Goal: Download file/media

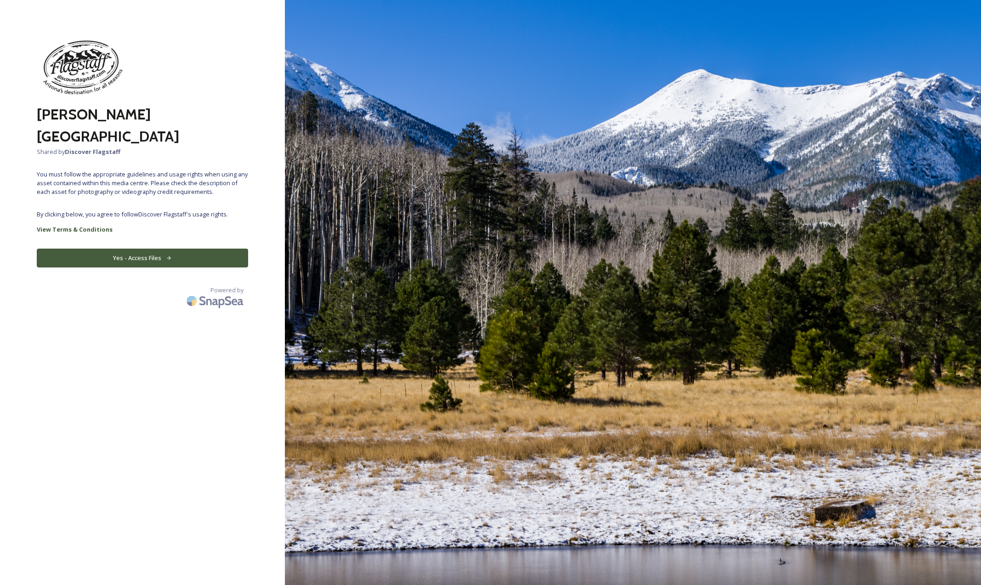
click at [433, 228] on img at bounding box center [633, 292] width 696 height 585
click at [131, 249] on button "Yes - Access Files" at bounding box center [142, 258] width 211 height 19
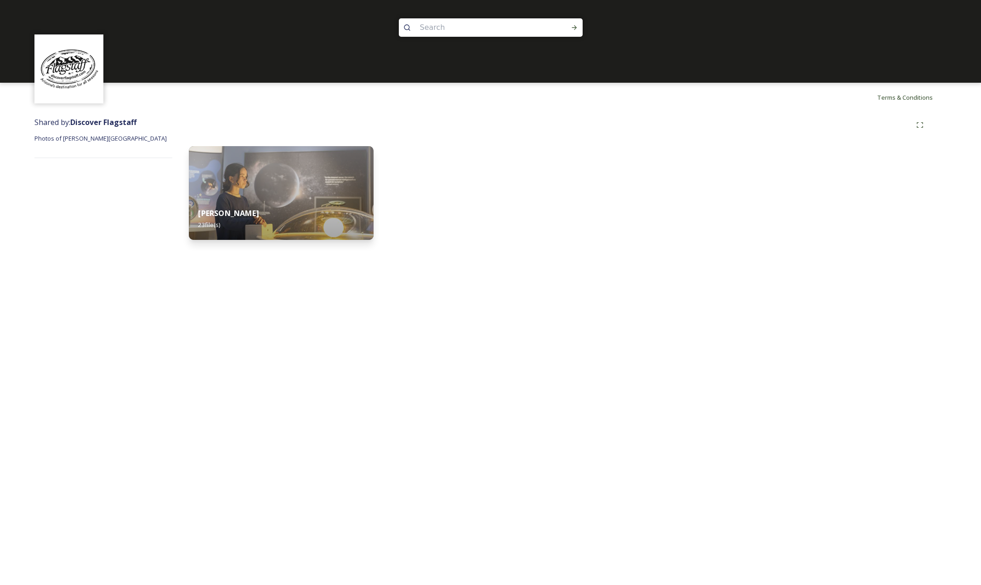
click at [289, 192] on img at bounding box center [281, 193] width 185 height 94
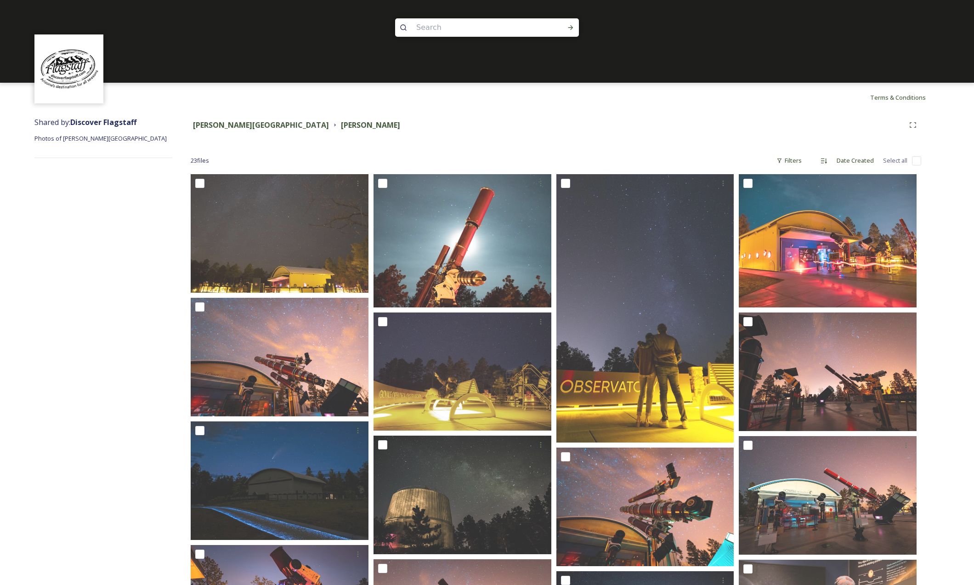
click at [916, 159] on input "checkbox" at bounding box center [916, 160] width 9 height 9
checkbox input "true"
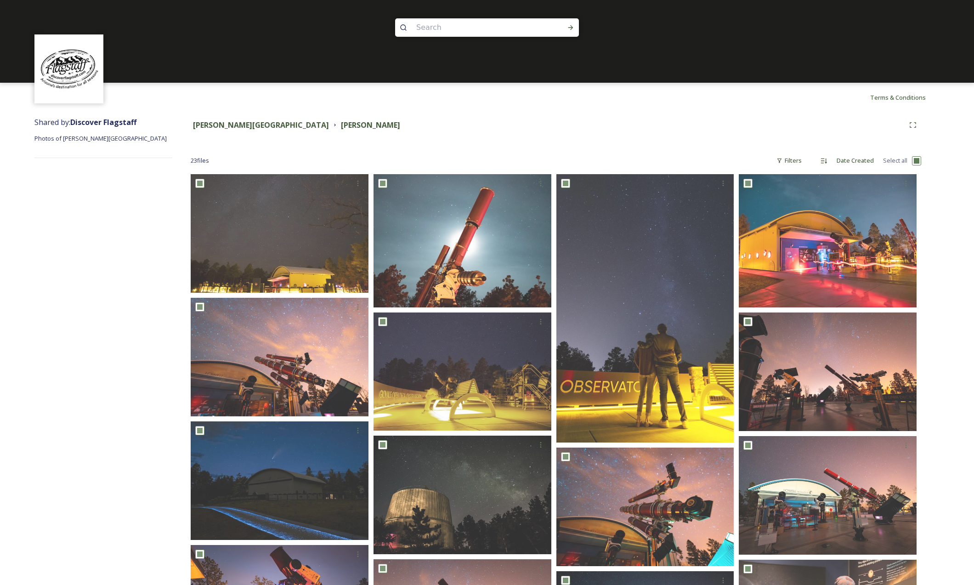
checkbox input "true"
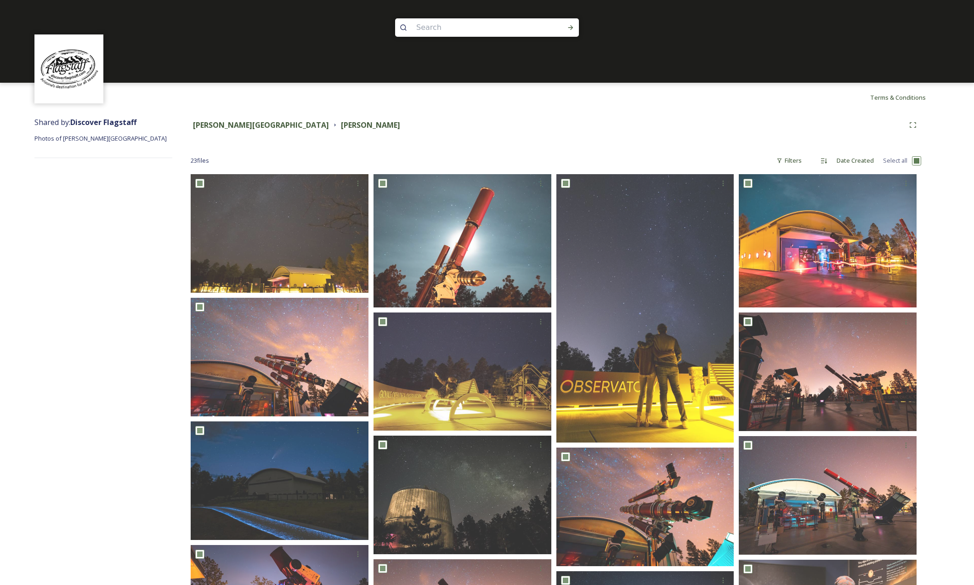
checkbox input "true"
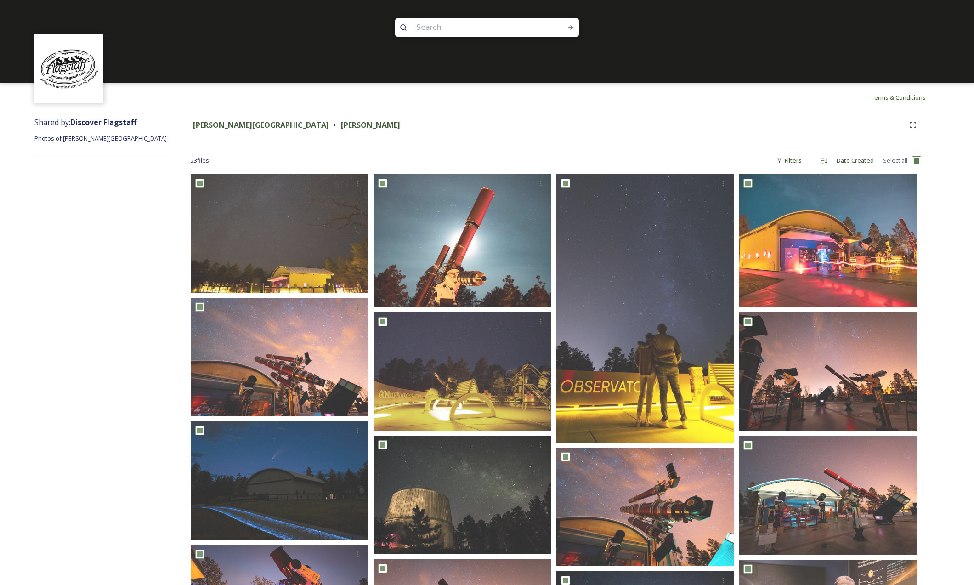
checkbox input "true"
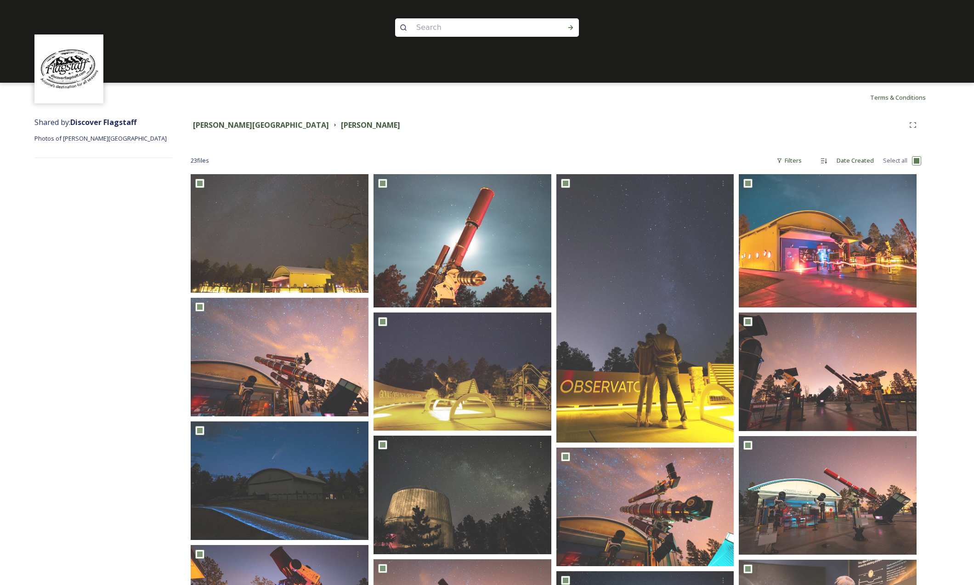
checkbox input "true"
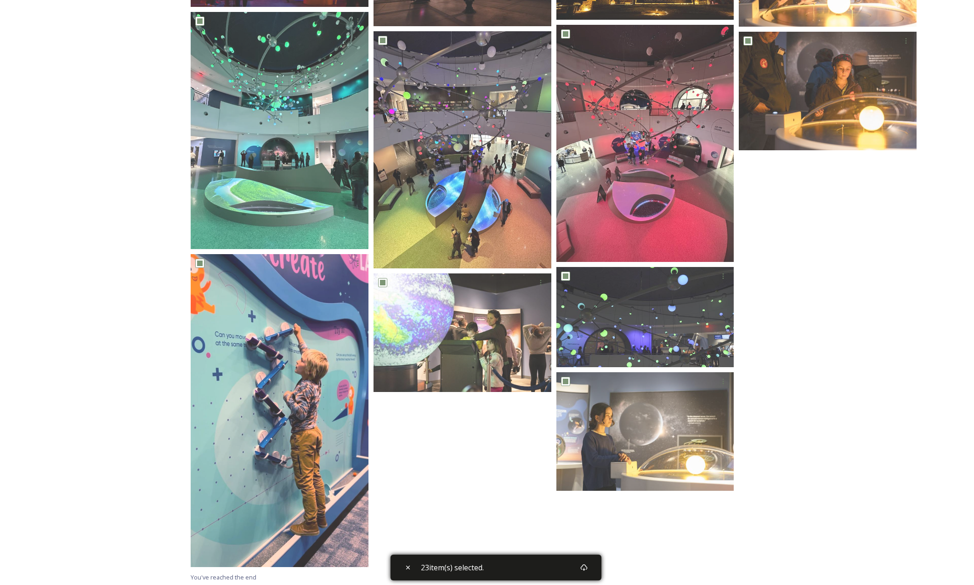
scroll to position [654, 0]
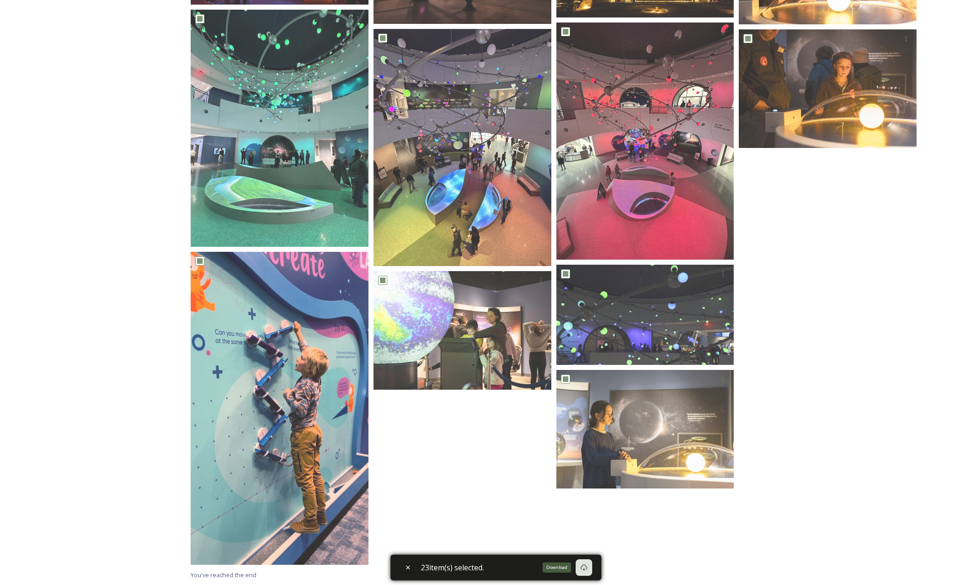
click at [555, 568] on div "Download" at bounding box center [557, 568] width 28 height 10
click at [587, 566] on icon at bounding box center [584, 567] width 7 height 7
click at [587, 567] on icon at bounding box center [584, 567] width 7 height 7
click at [490, 508] on div at bounding box center [465, 44] width 182 height 1049
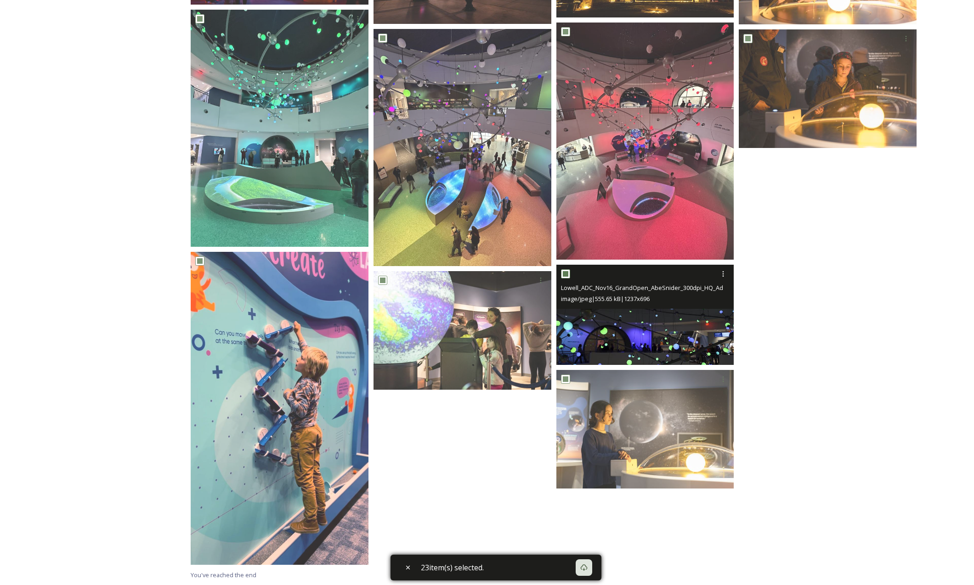
click at [565, 274] on input "checkbox" at bounding box center [565, 273] width 9 height 9
checkbox input "false"
drag, startPoint x: 564, startPoint y: 270, endPoint x: 572, endPoint y: 279, distance: 11.7
click at [564, 270] on input "checkbox" at bounding box center [565, 273] width 9 height 9
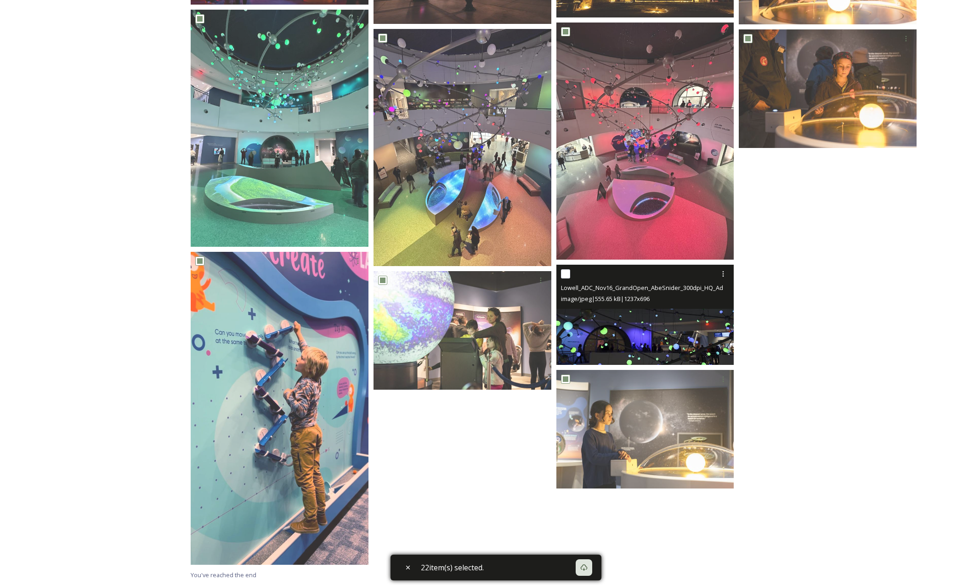
checkbox input "true"
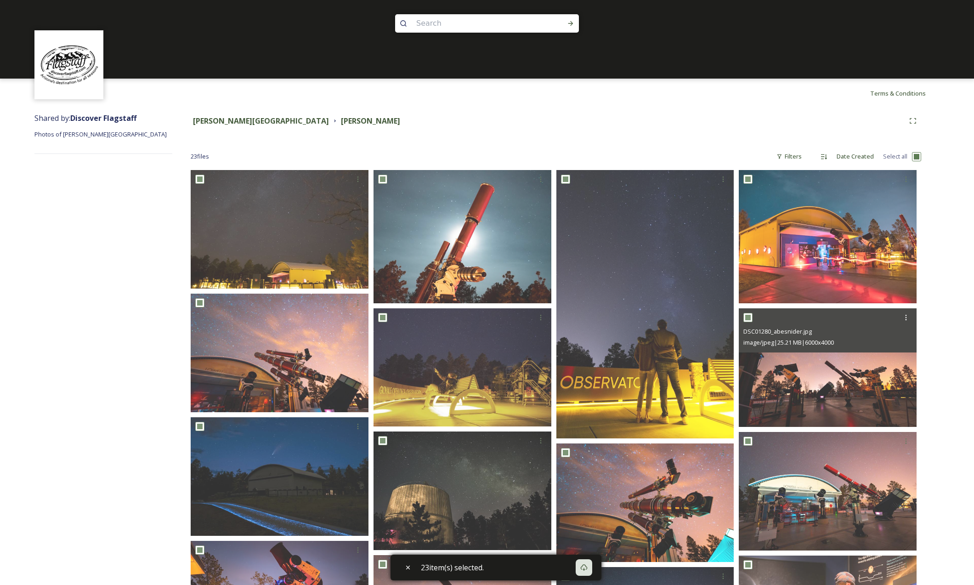
scroll to position [0, 0]
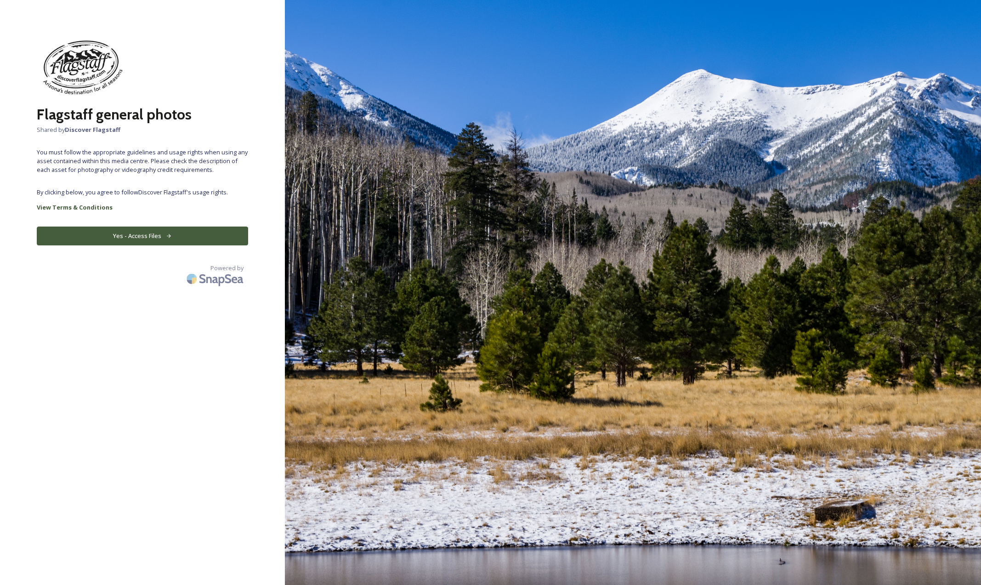
click at [135, 236] on button "Yes - Access Files" at bounding box center [142, 236] width 211 height 19
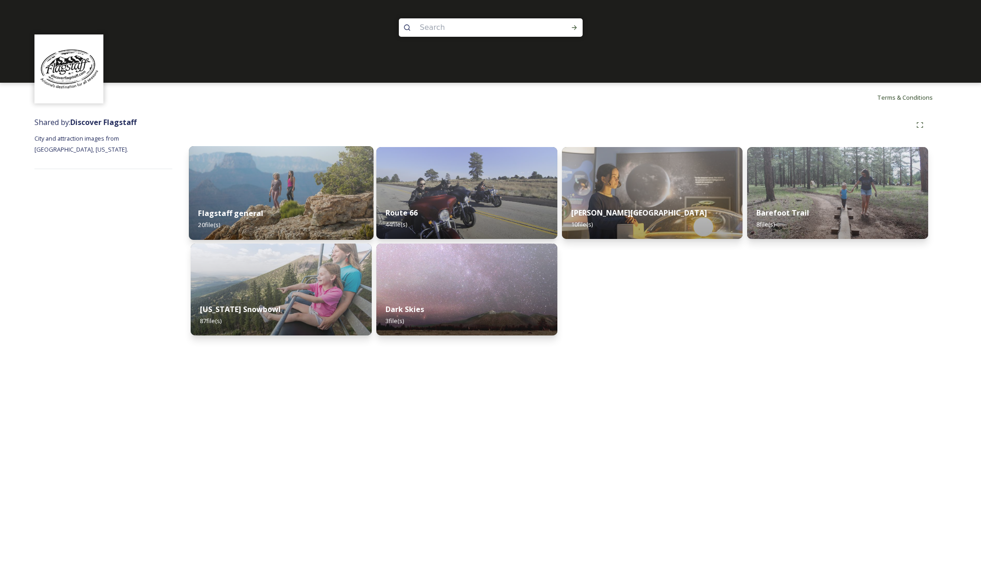
click at [257, 199] on div "Flagstaff general 20 file(s)" at bounding box center [281, 219] width 185 height 42
click at [466, 194] on img at bounding box center [467, 193] width 185 height 94
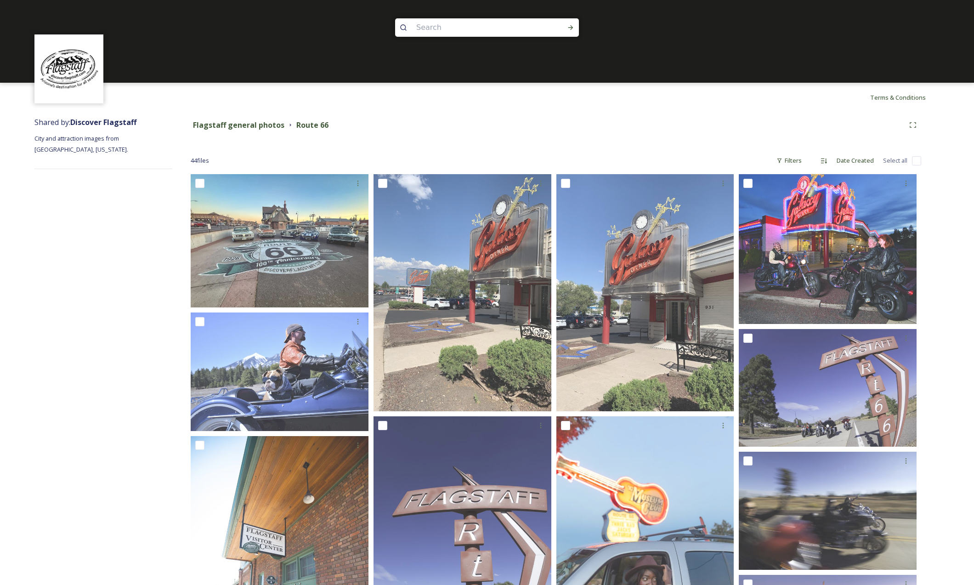
click at [918, 161] on input "checkbox" at bounding box center [916, 160] width 9 height 9
checkbox input "true"
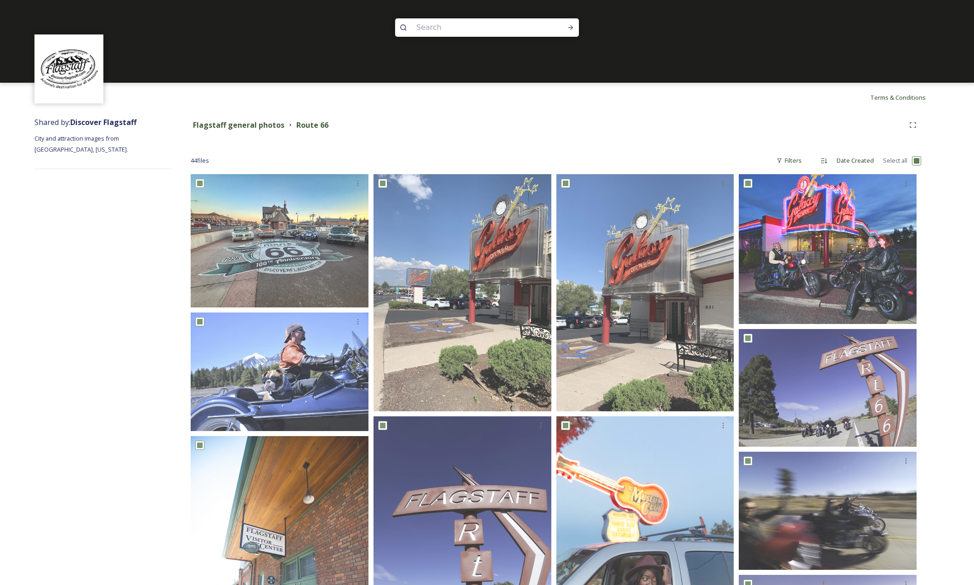
checkbox input "true"
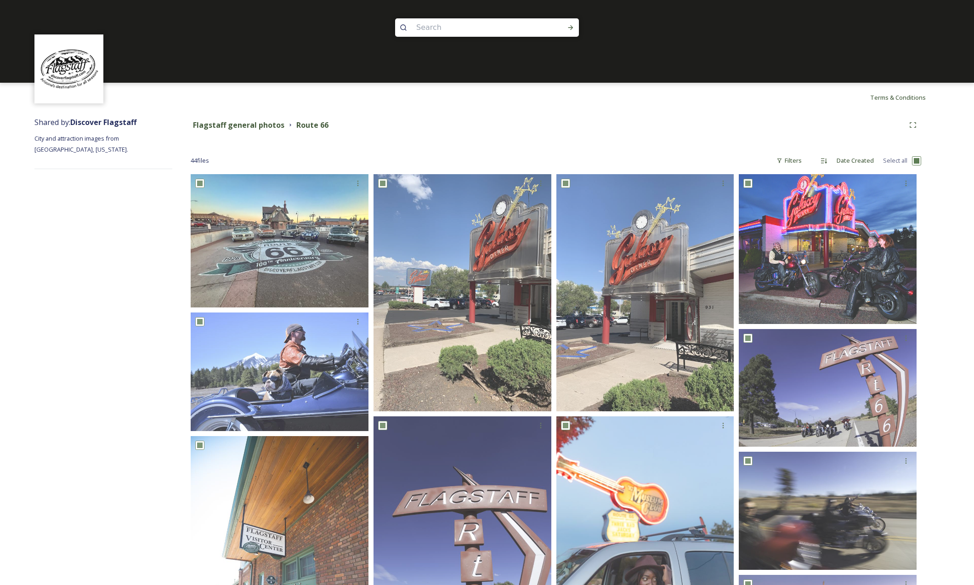
checkbox input "true"
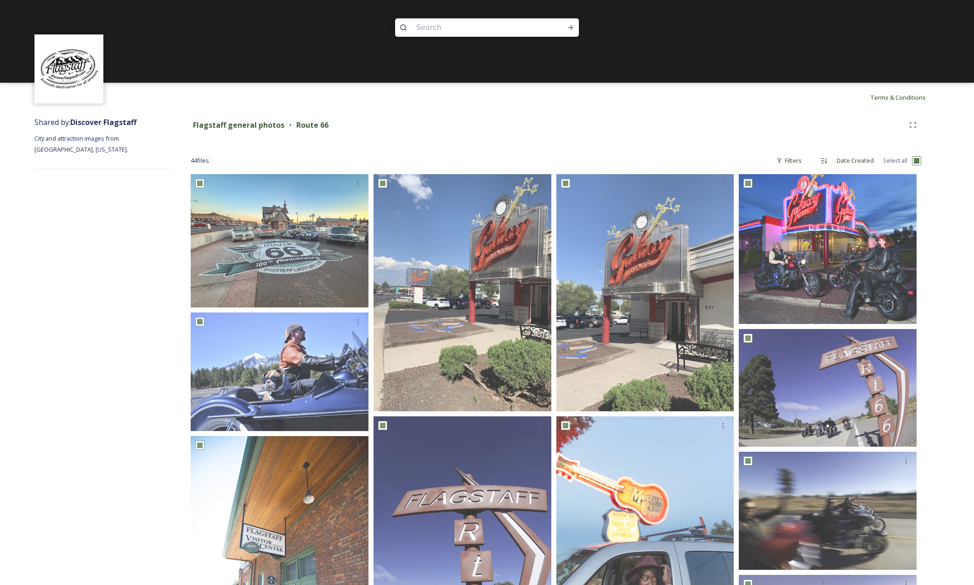
checkbox input "true"
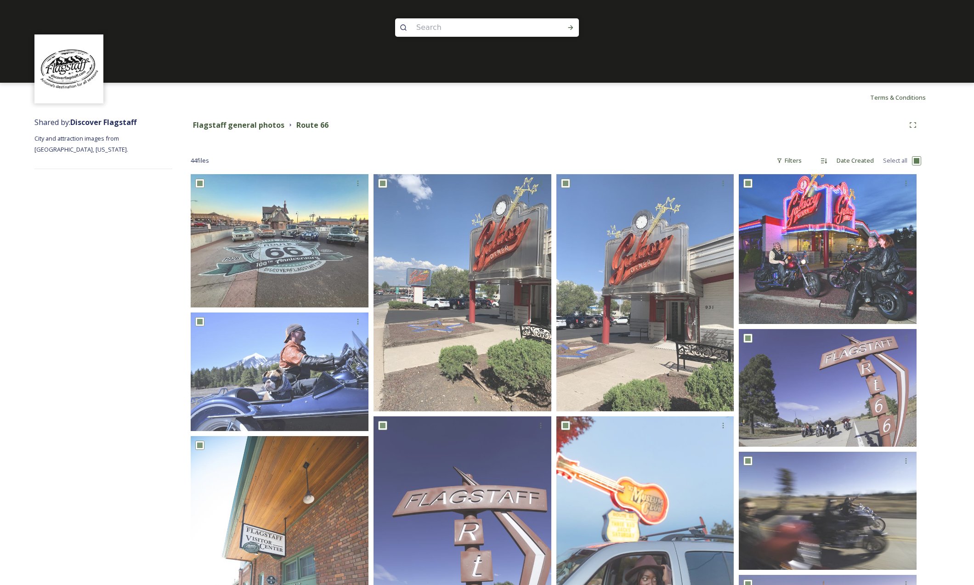
checkbox input "true"
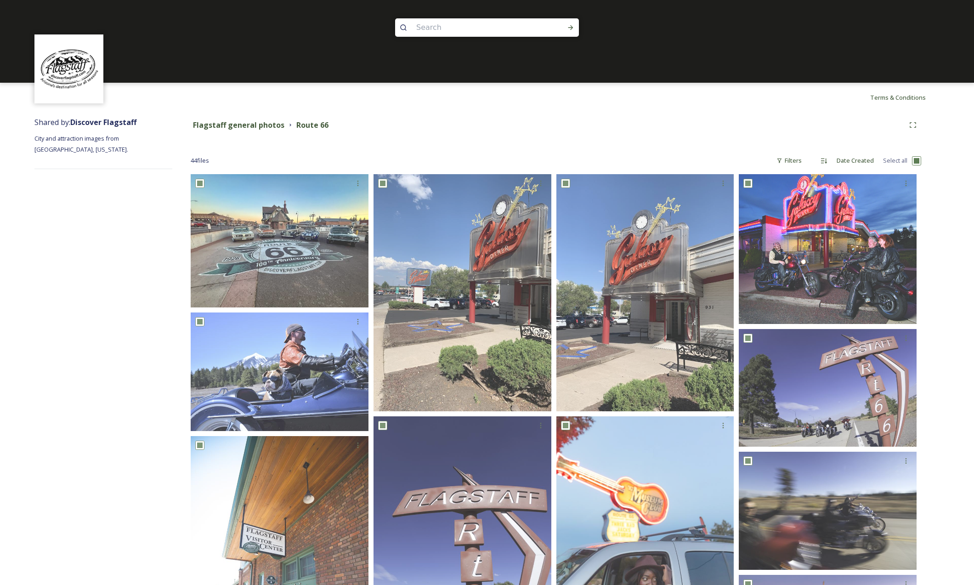
checkbox input "true"
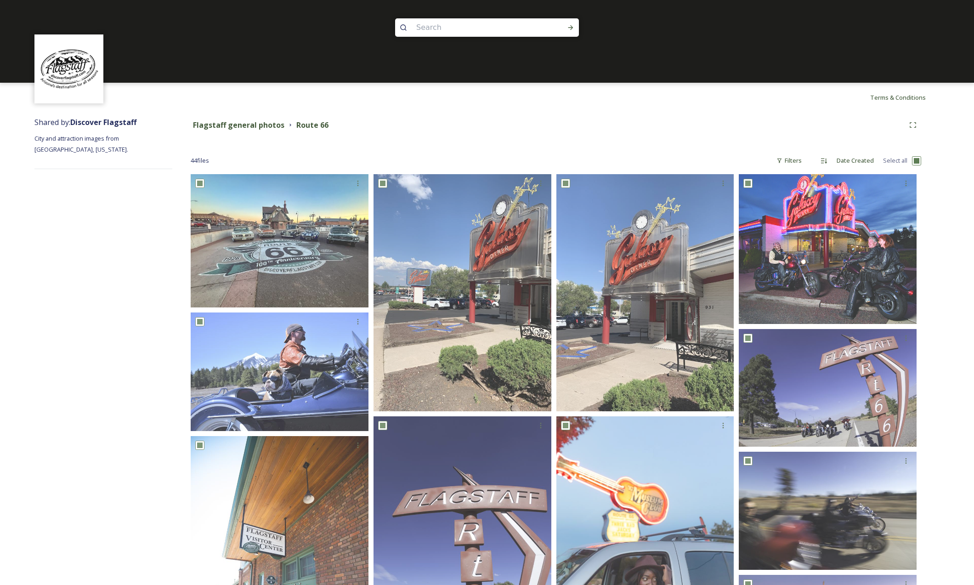
checkbox input "true"
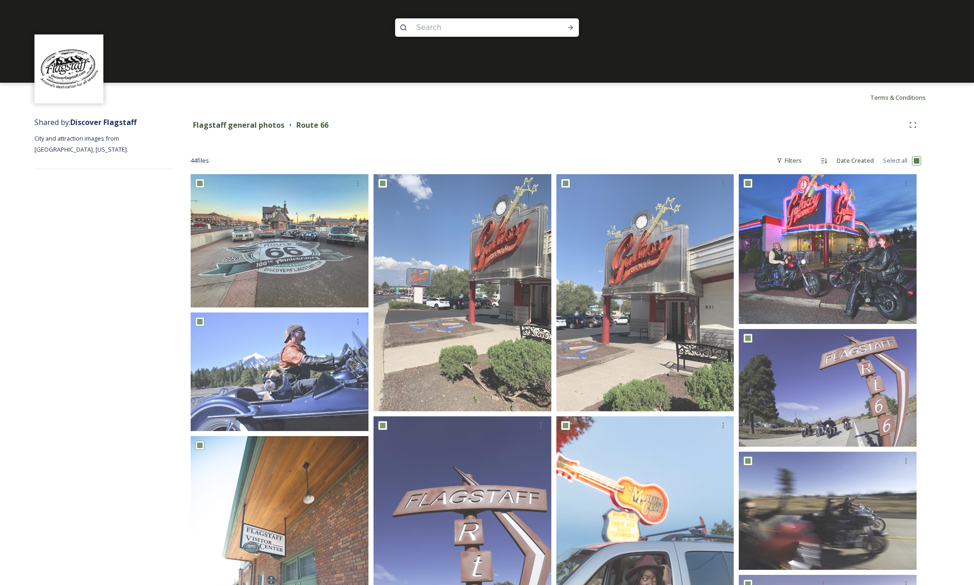
checkbox input "true"
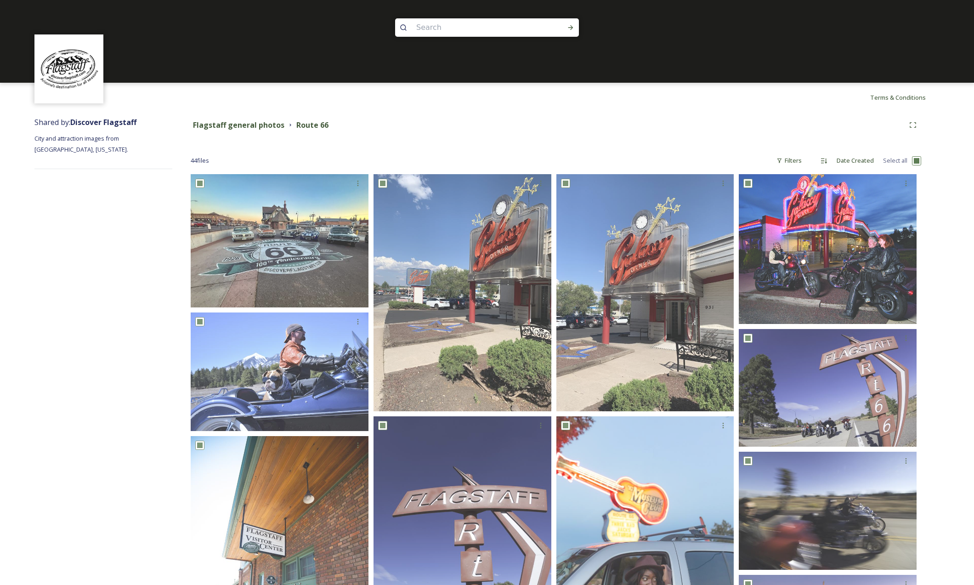
checkbox input "true"
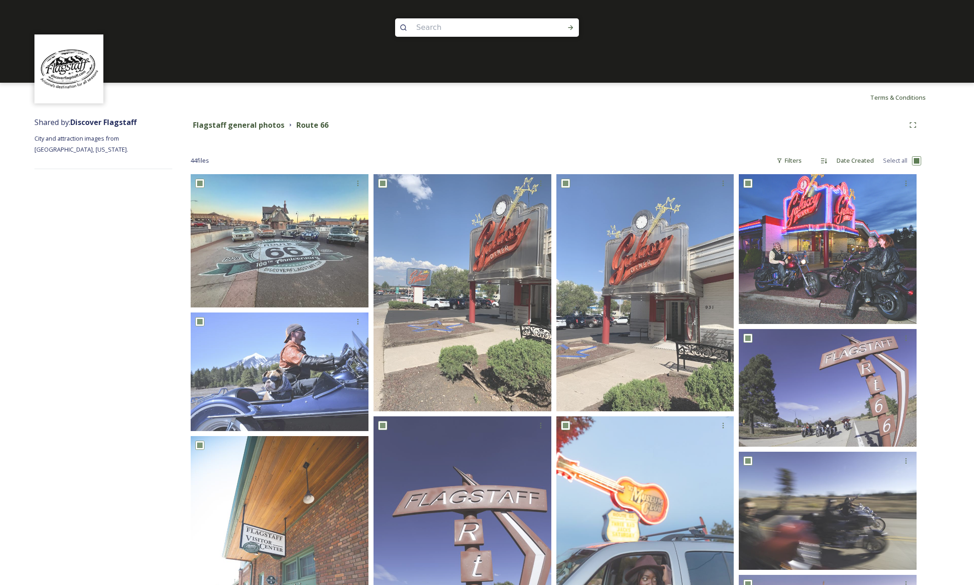
checkbox input "true"
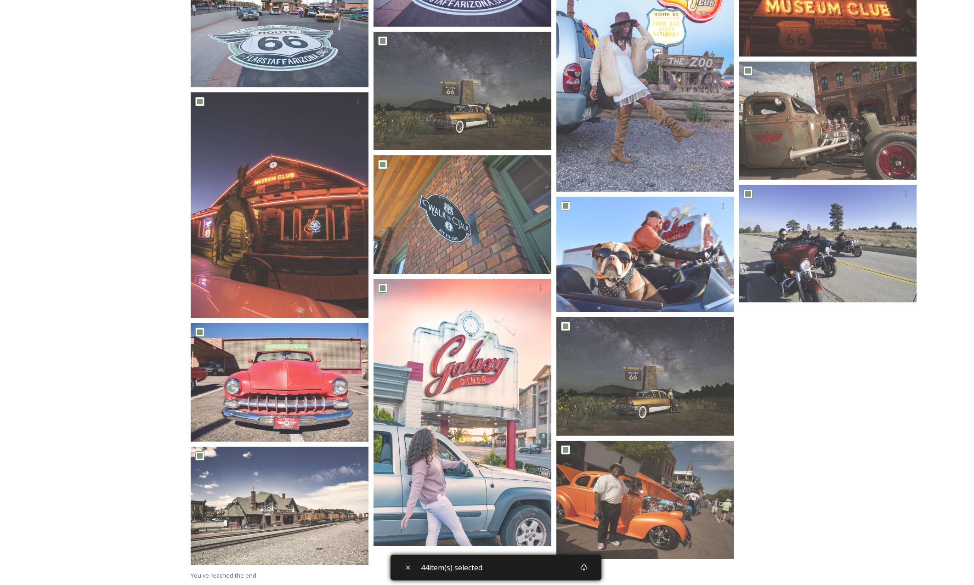
scroll to position [1704, 0]
click at [587, 569] on icon at bounding box center [584, 567] width 7 height 7
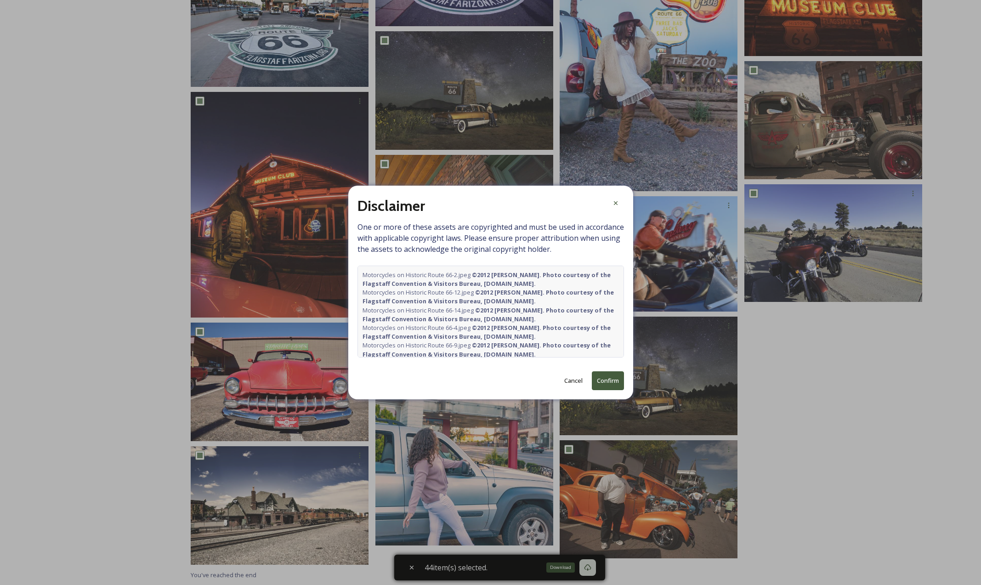
click at [607, 381] on button "Confirm" at bounding box center [608, 380] width 32 height 19
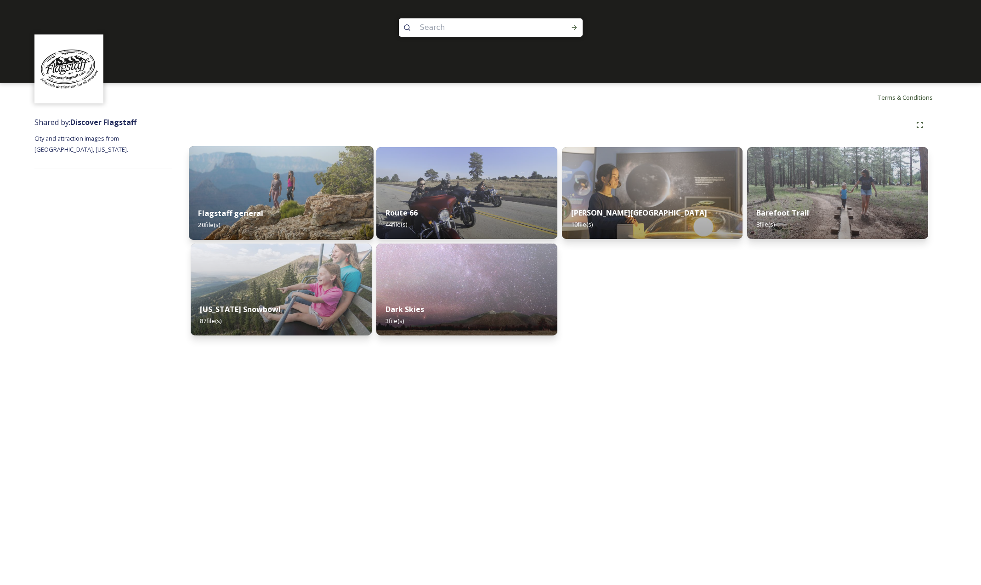
click at [285, 206] on div "Flagstaff general 20 file(s)" at bounding box center [281, 219] width 185 height 42
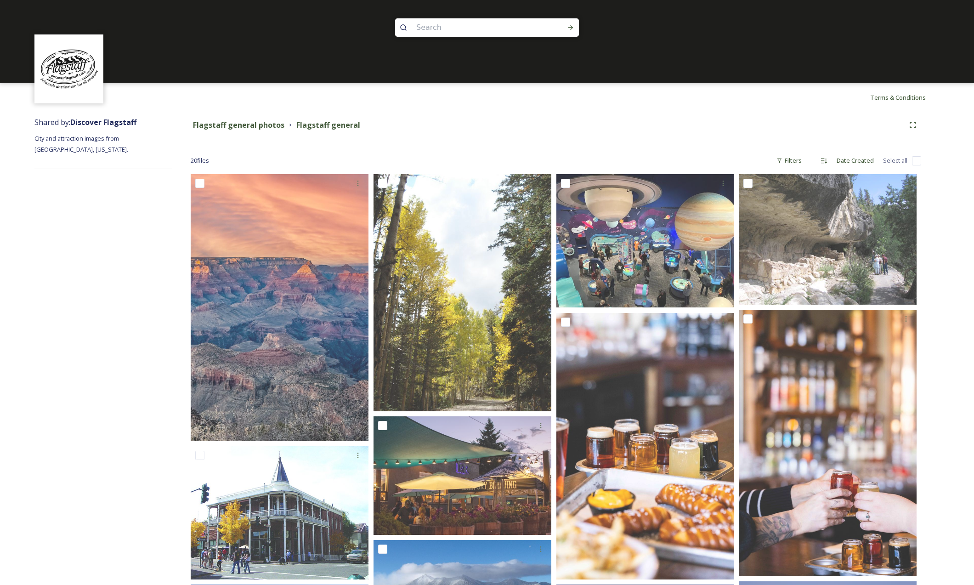
click at [916, 163] on input "checkbox" at bounding box center [916, 160] width 9 height 9
checkbox input "true"
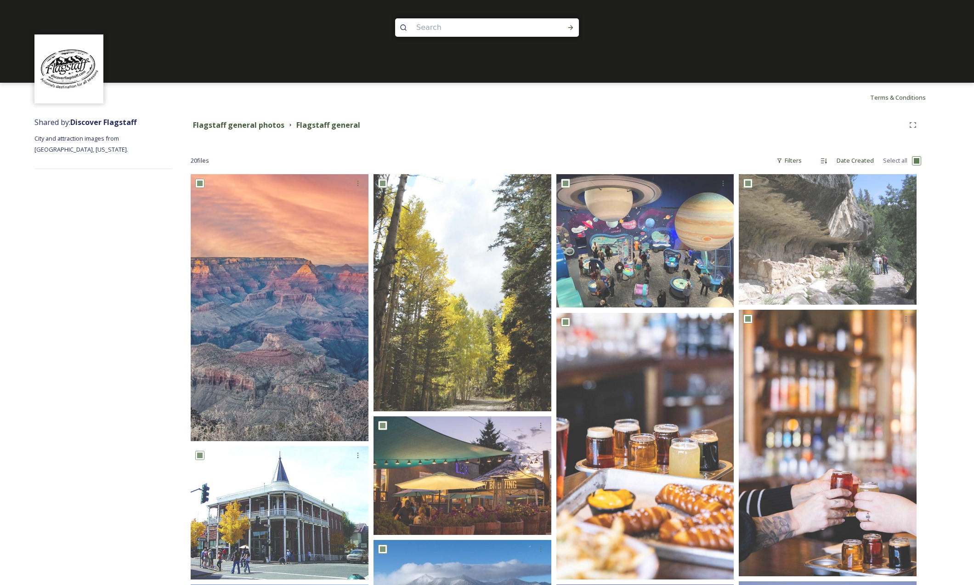
checkbox input "true"
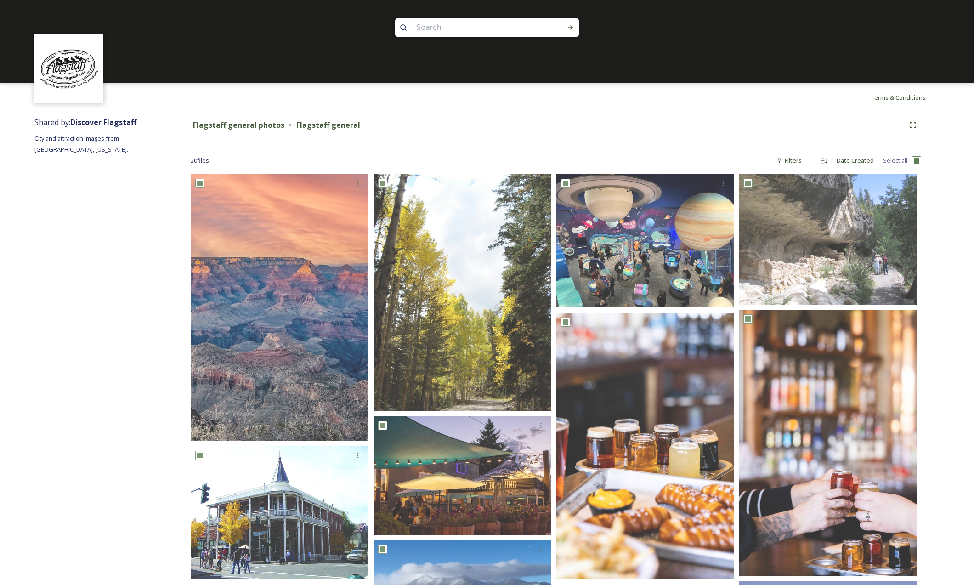
checkbox input "true"
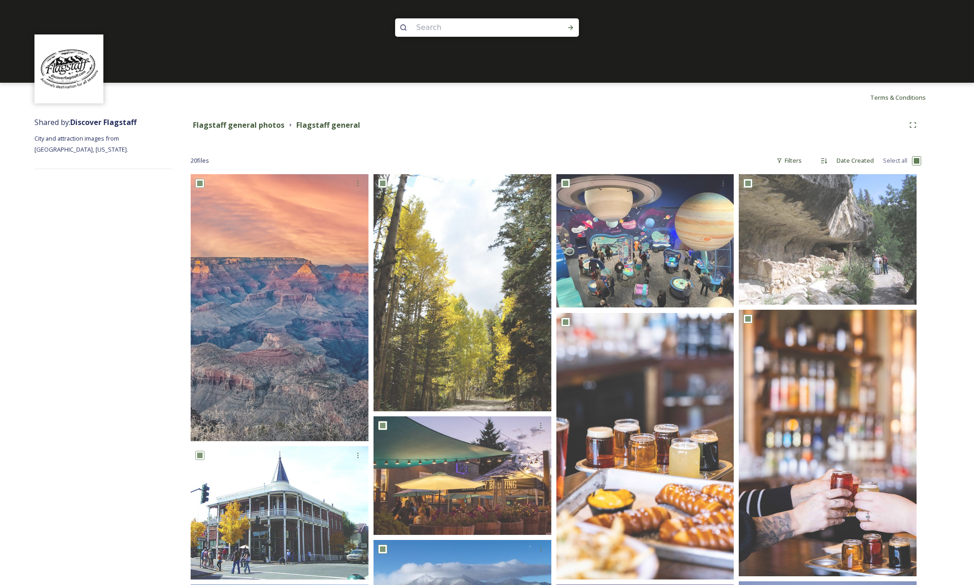
checkbox input "true"
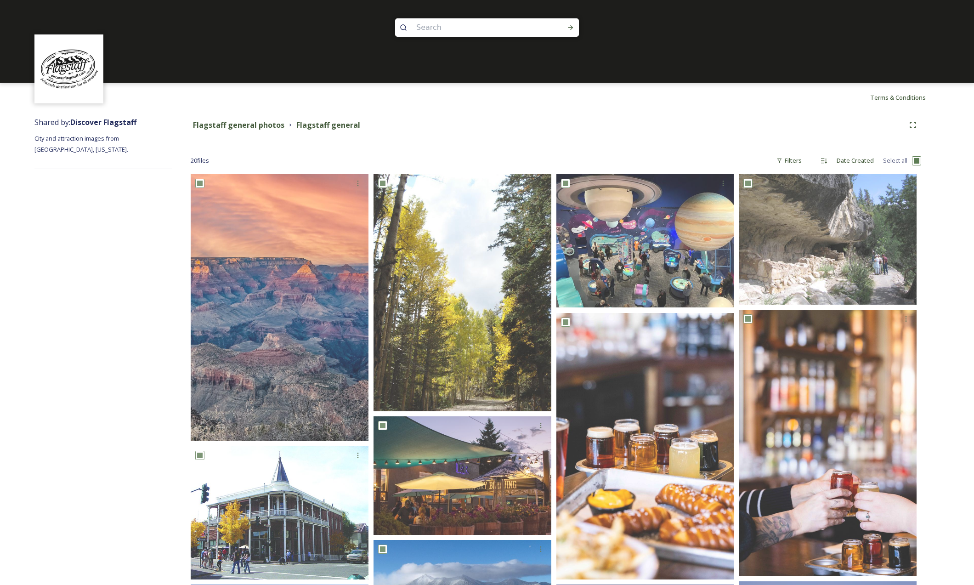
checkbox input "true"
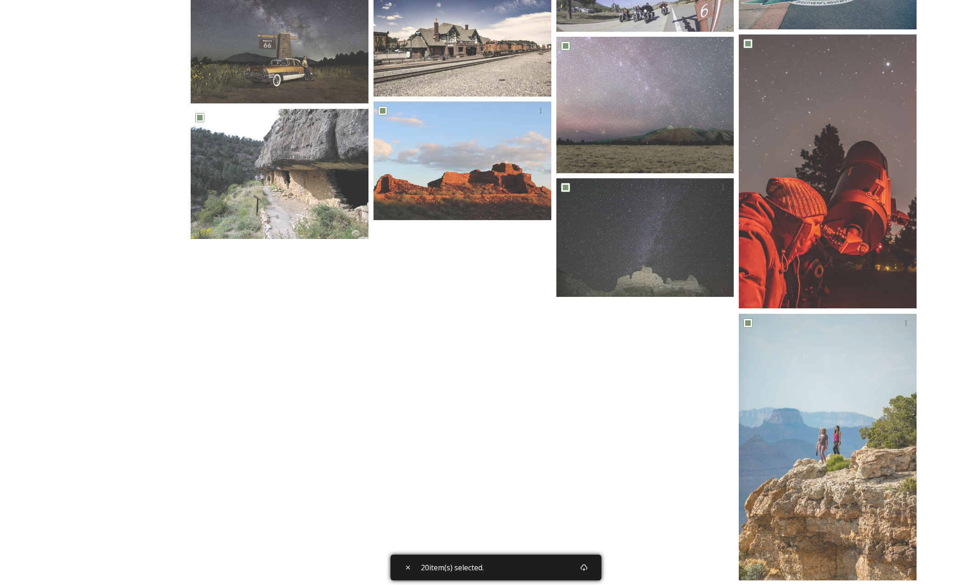
scroll to position [686, 0]
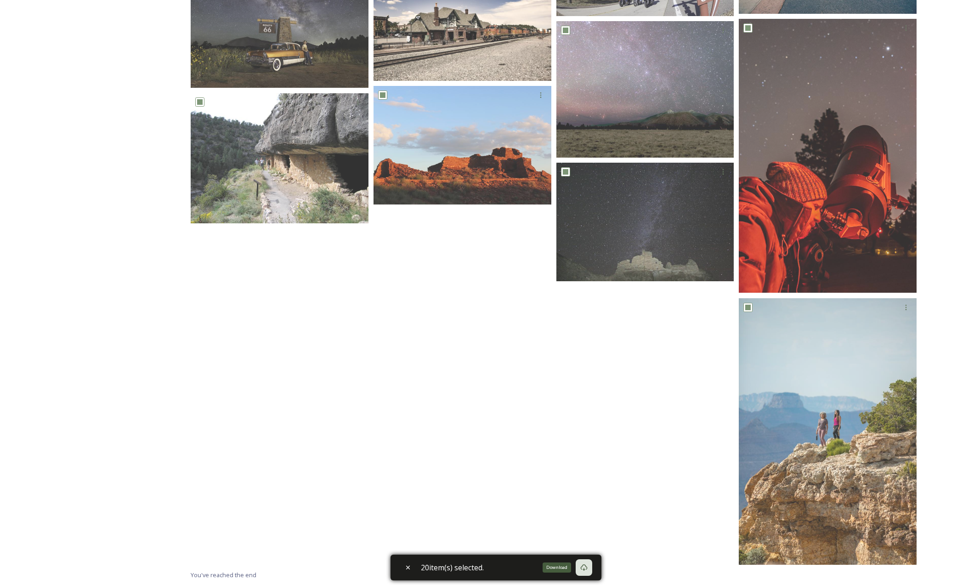
click at [586, 565] on icon at bounding box center [584, 567] width 7 height 7
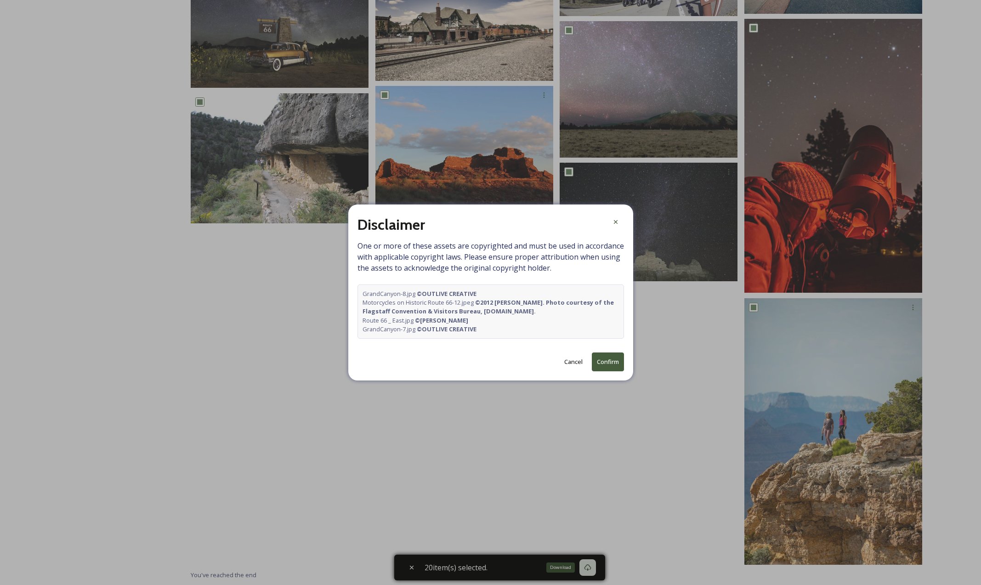
click at [617, 361] on button "Confirm" at bounding box center [608, 362] width 32 height 19
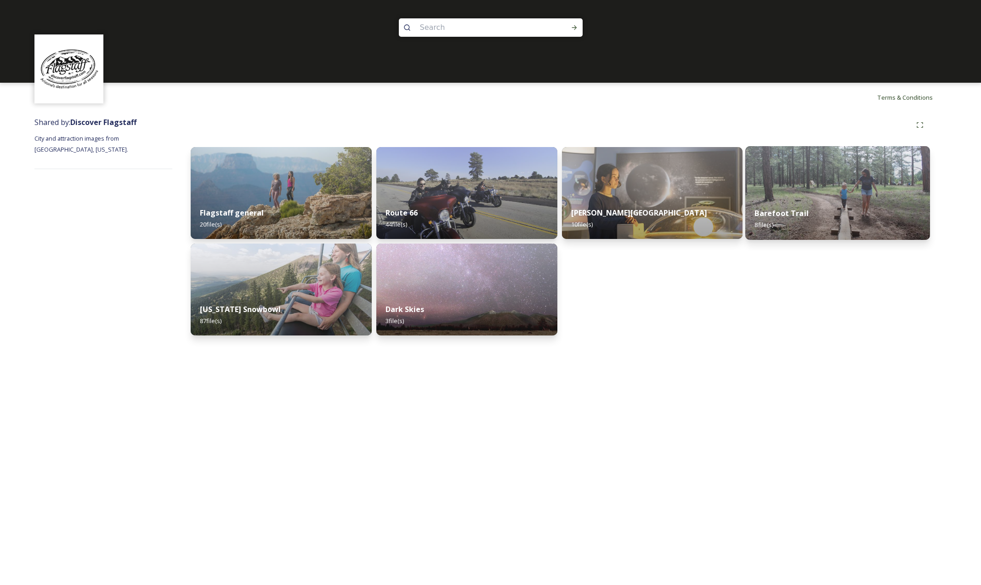
click at [823, 203] on div "Barefoot Trail 8 file(s)" at bounding box center [838, 219] width 185 height 42
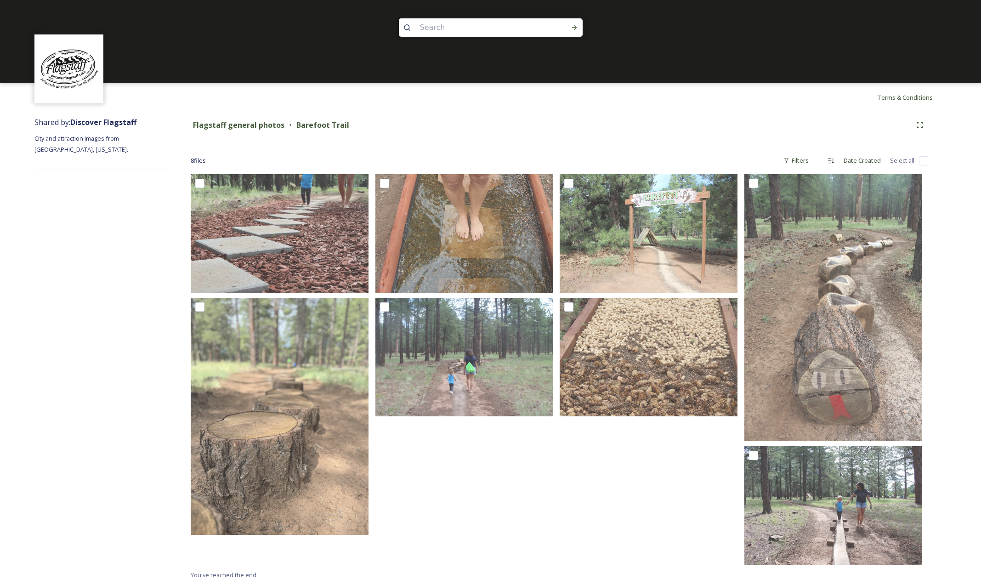
click at [923, 157] on div "Flagstaff general photos Barefoot Trail 8 file s Filters Date Created Select al…" at bounding box center [559, 348] width 775 height 473
click at [923, 163] on div "Flagstaff general photos Barefoot Trail 8 file s Filters Date Created Select al…" at bounding box center [559, 348] width 775 height 473
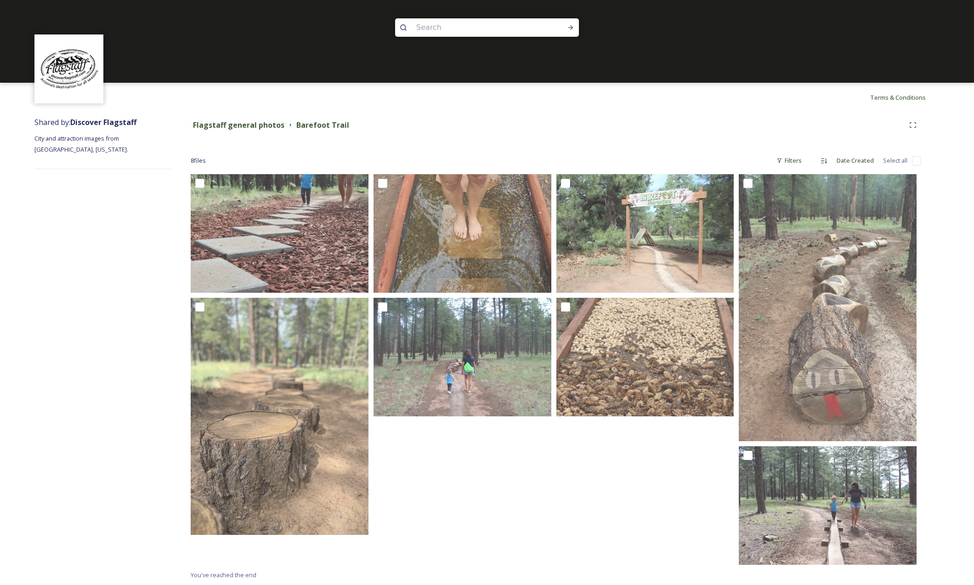
click at [921, 162] on input "checkbox" at bounding box center [916, 160] width 9 height 9
checkbox input "true"
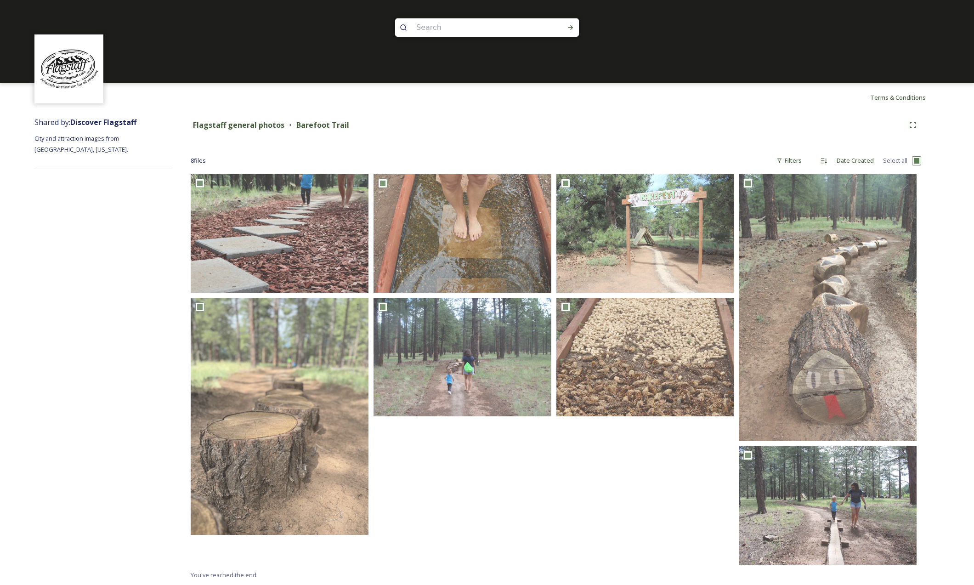
checkbox input "true"
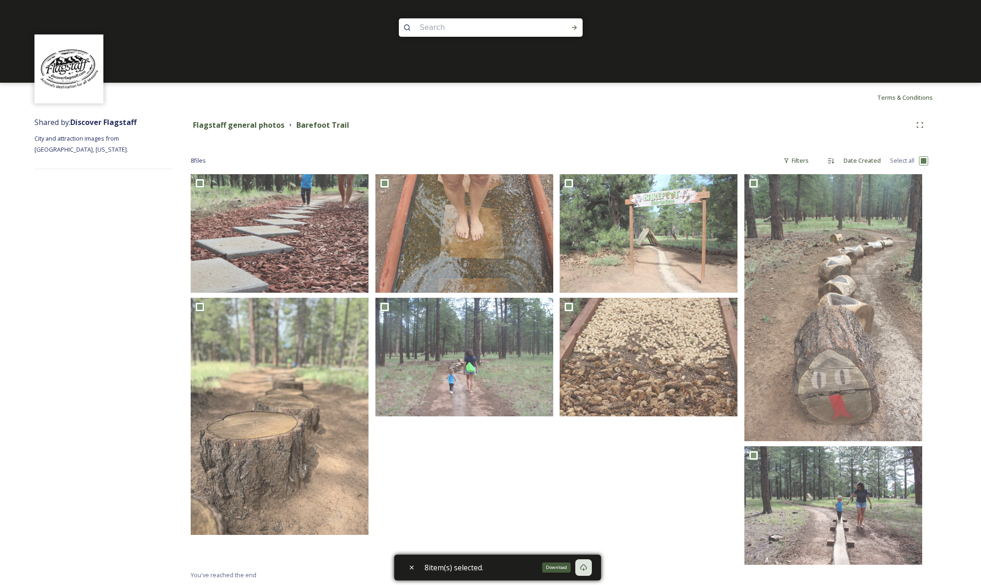
click at [587, 567] on icon at bounding box center [583, 567] width 7 height 7
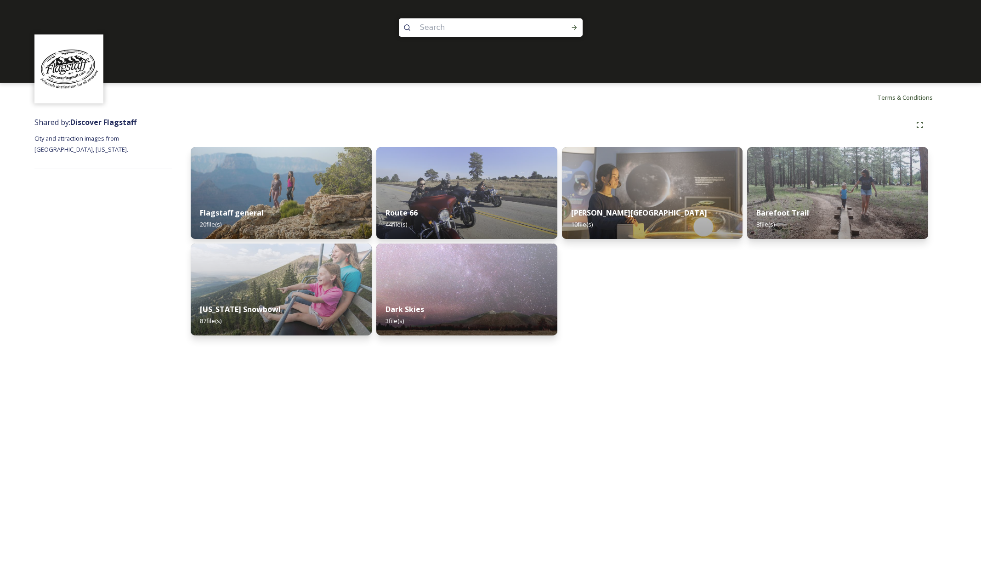
click at [437, 292] on img at bounding box center [466, 290] width 181 height 92
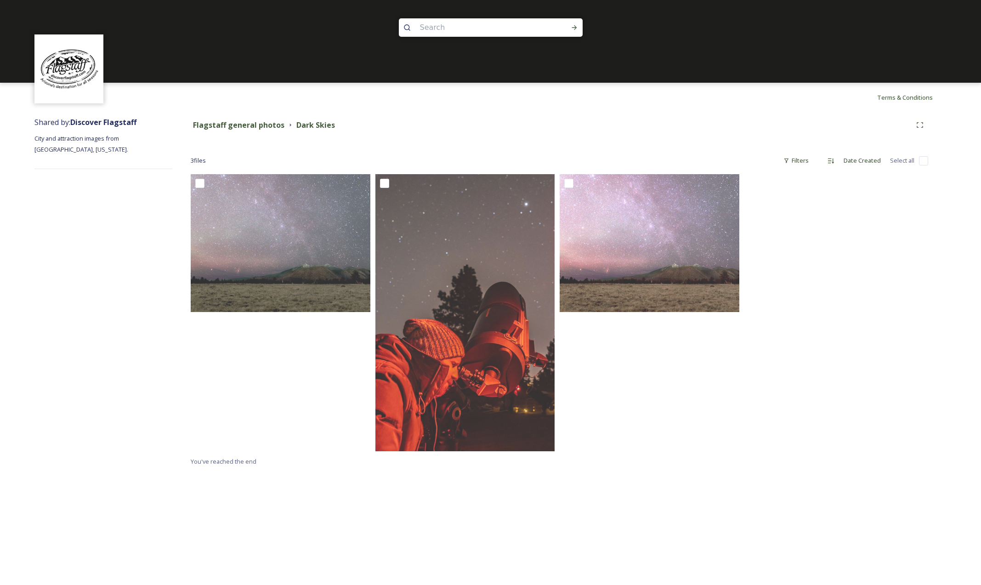
click at [925, 161] on input "checkbox" at bounding box center [923, 160] width 9 height 9
checkbox input "true"
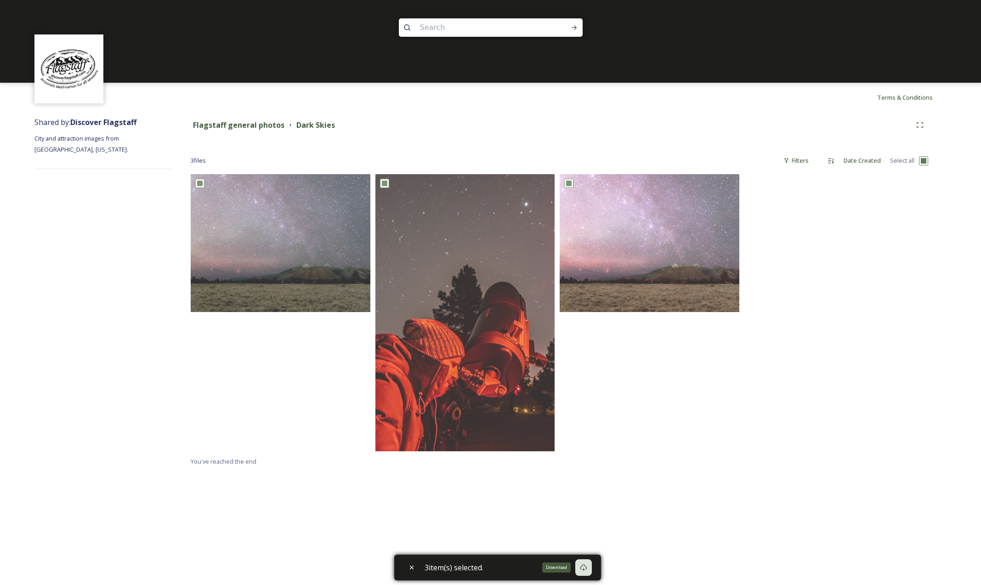
click at [587, 567] on icon at bounding box center [583, 567] width 7 height 7
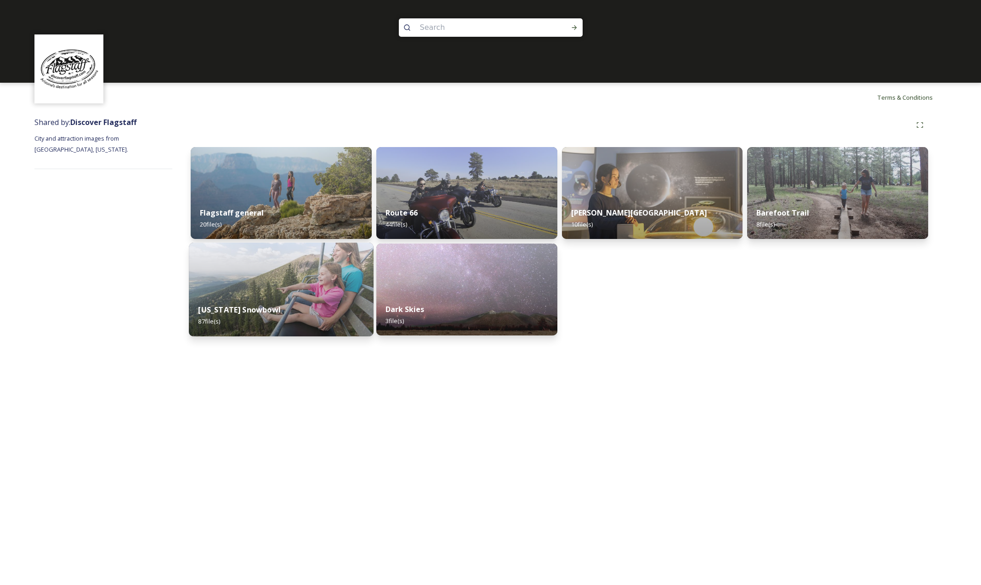
click at [246, 289] on img at bounding box center [281, 290] width 185 height 94
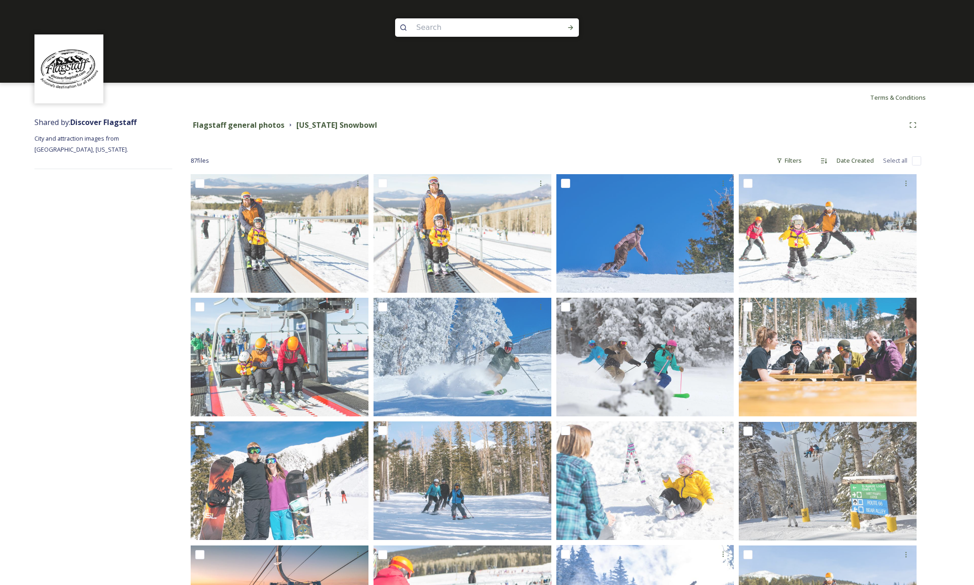
click at [918, 160] on input "checkbox" at bounding box center [916, 160] width 9 height 9
checkbox input "true"
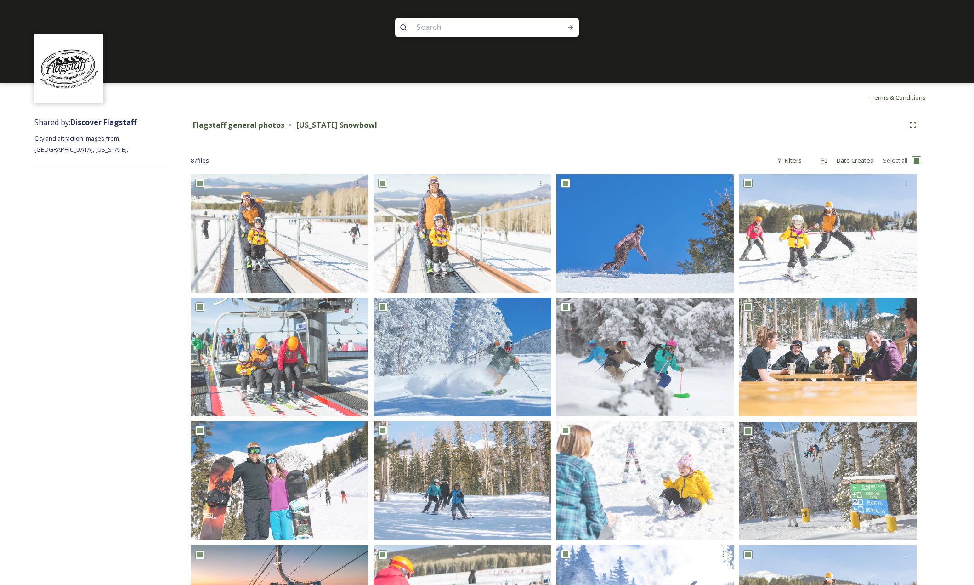
checkbox input "true"
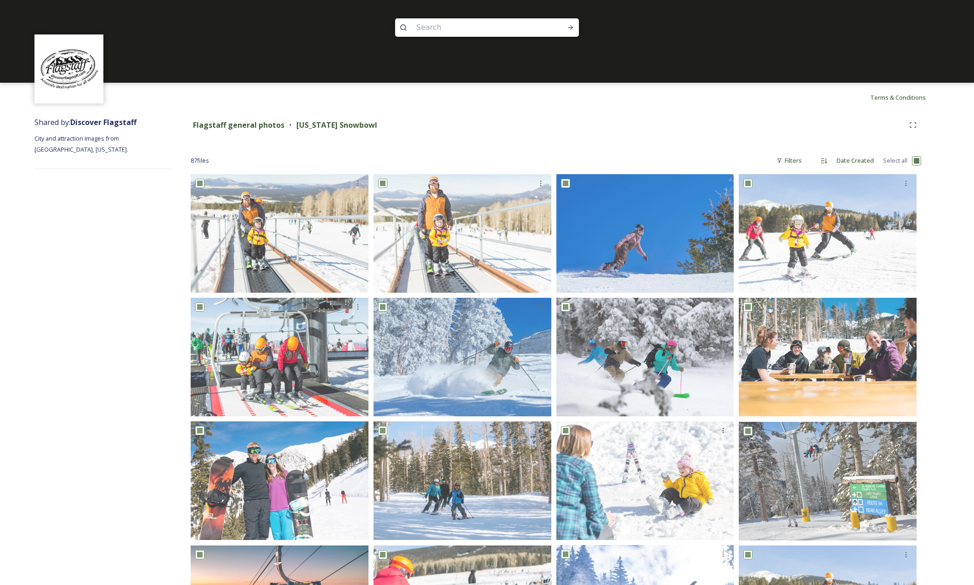
checkbox input "true"
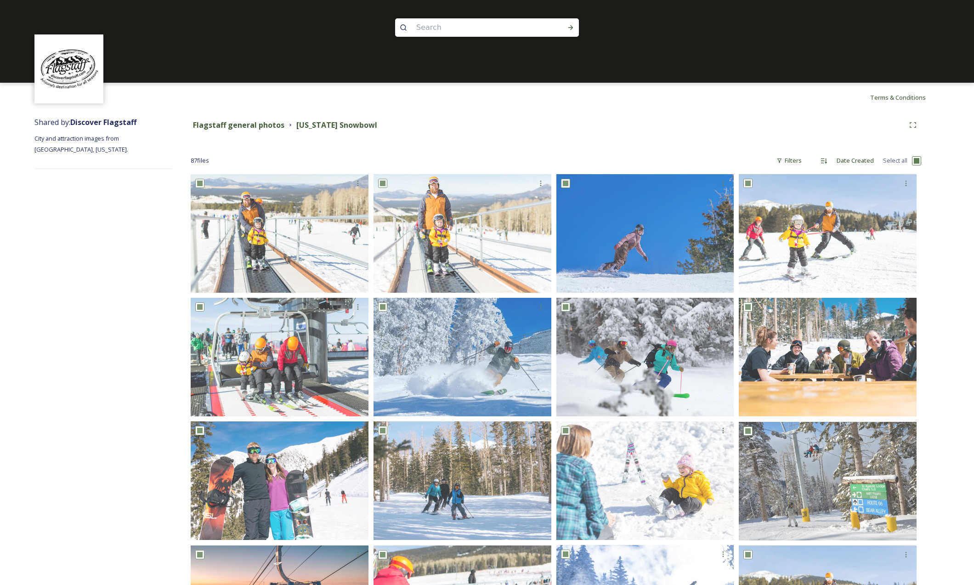
checkbox input "true"
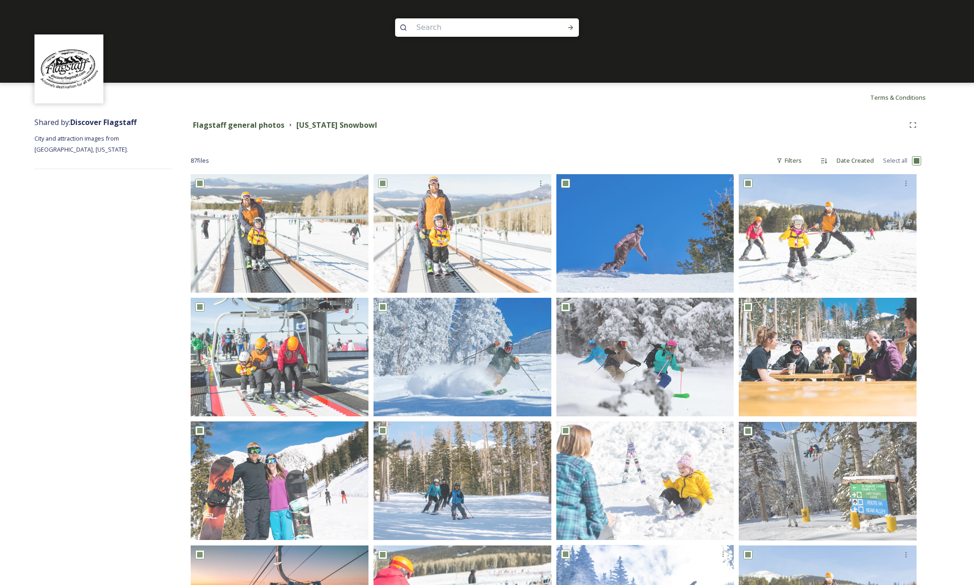
checkbox input "true"
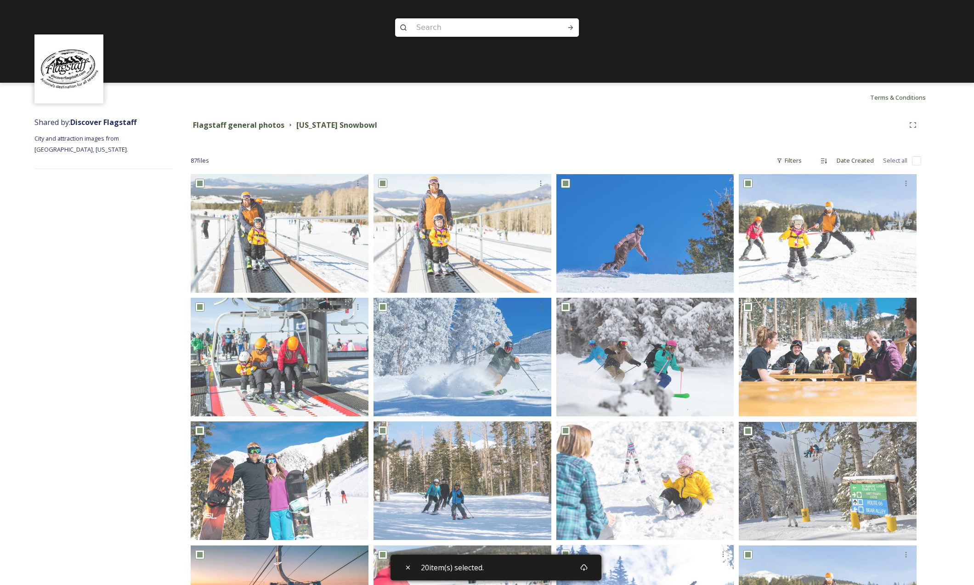
click at [918, 162] on input "checkbox" at bounding box center [916, 160] width 9 height 9
checkbox input "true"
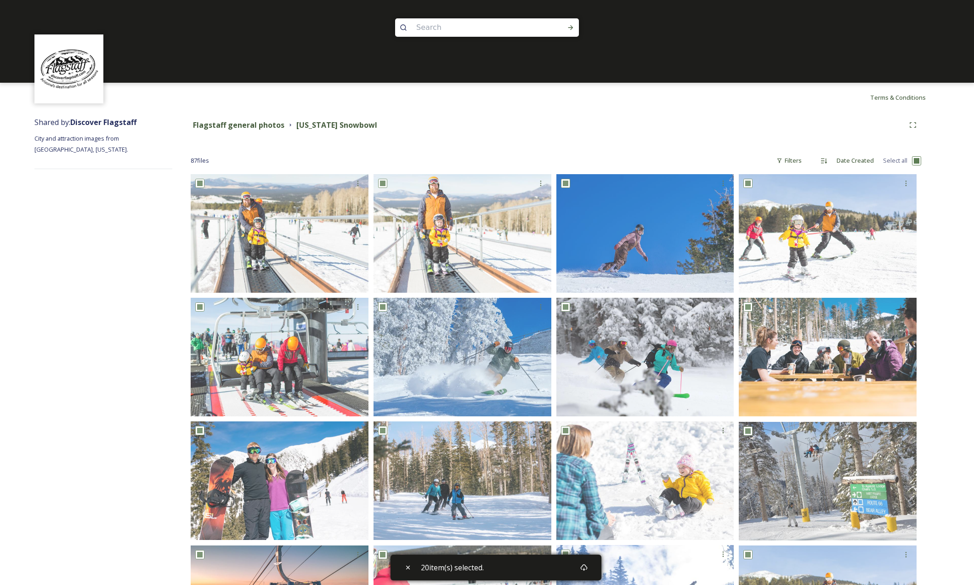
checkbox input "true"
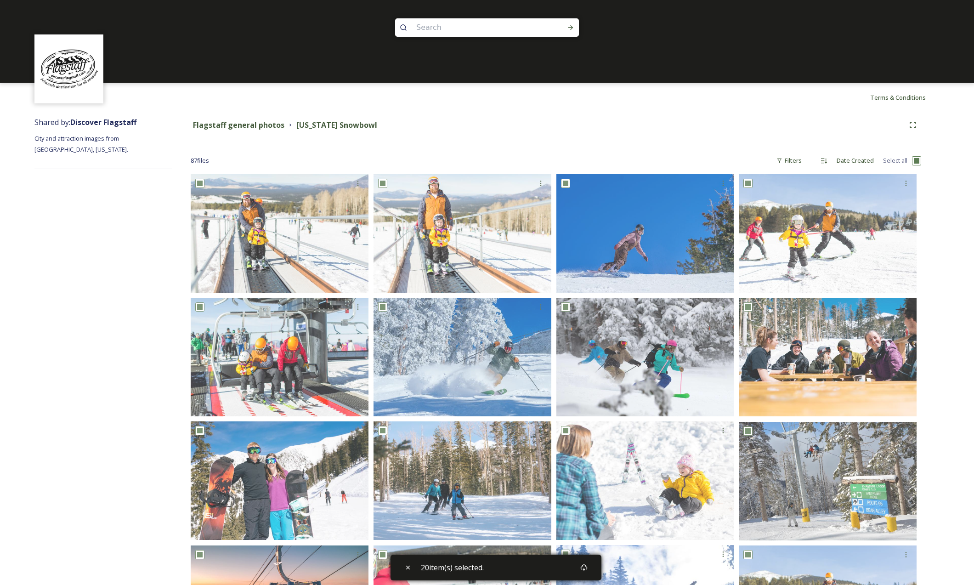
checkbox input "true"
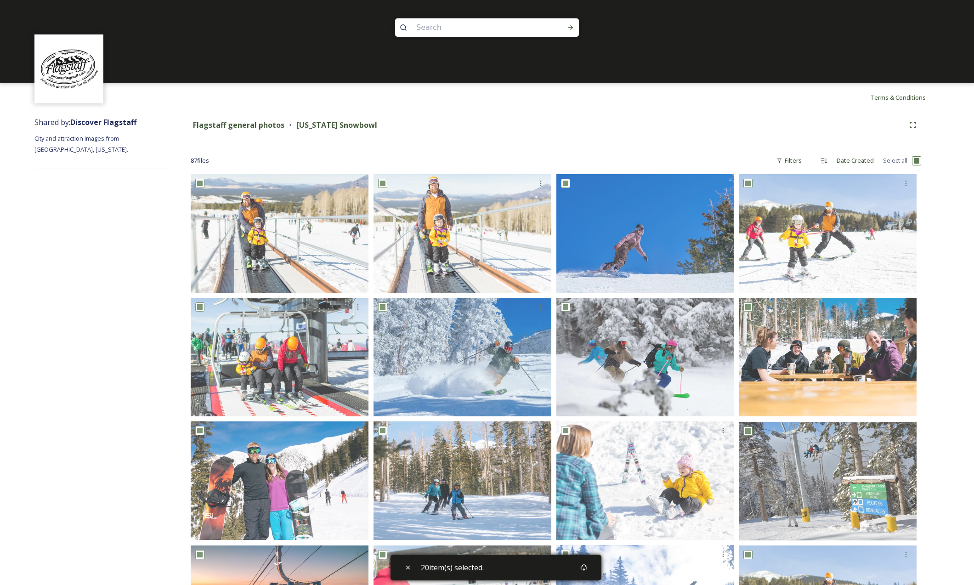
checkbox input "true"
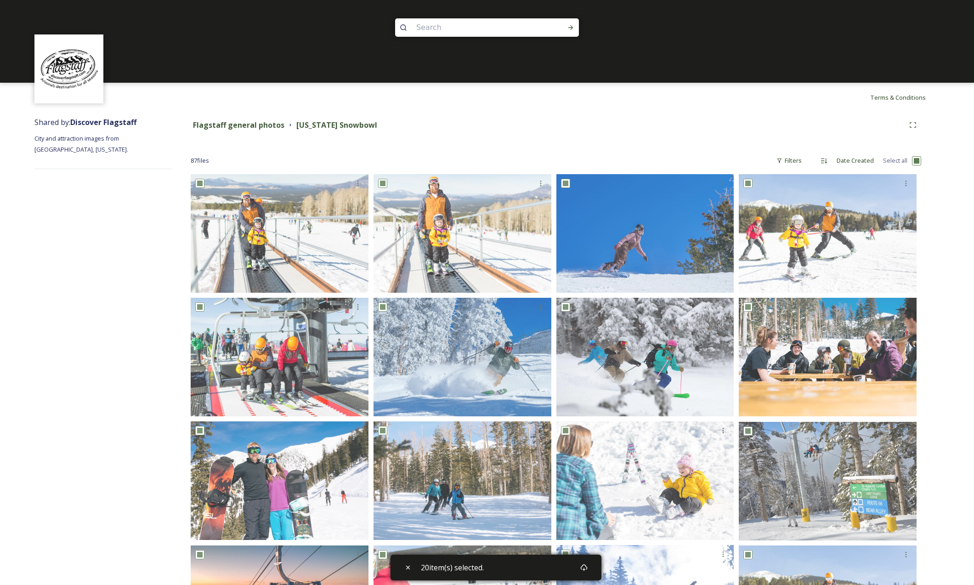
checkbox input "true"
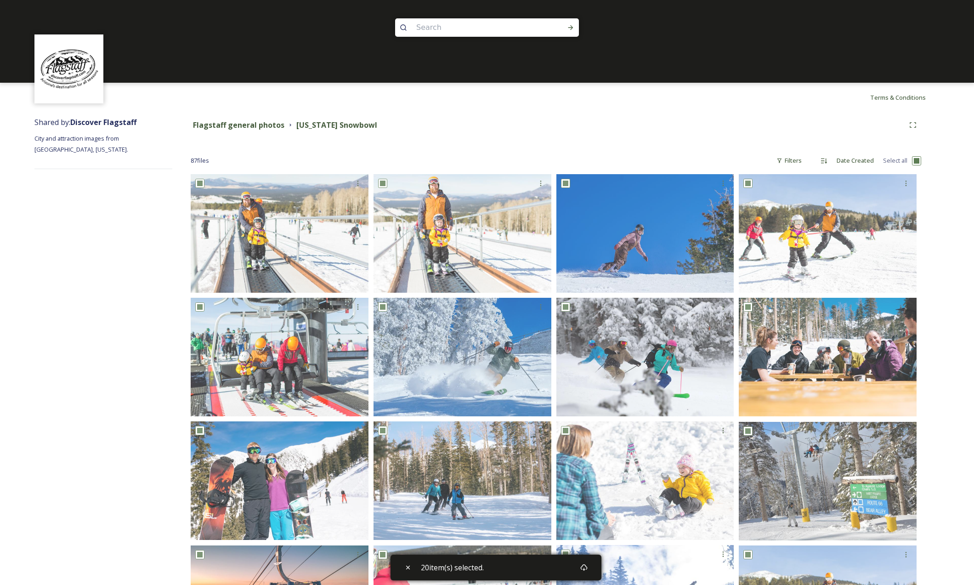
checkbox input "true"
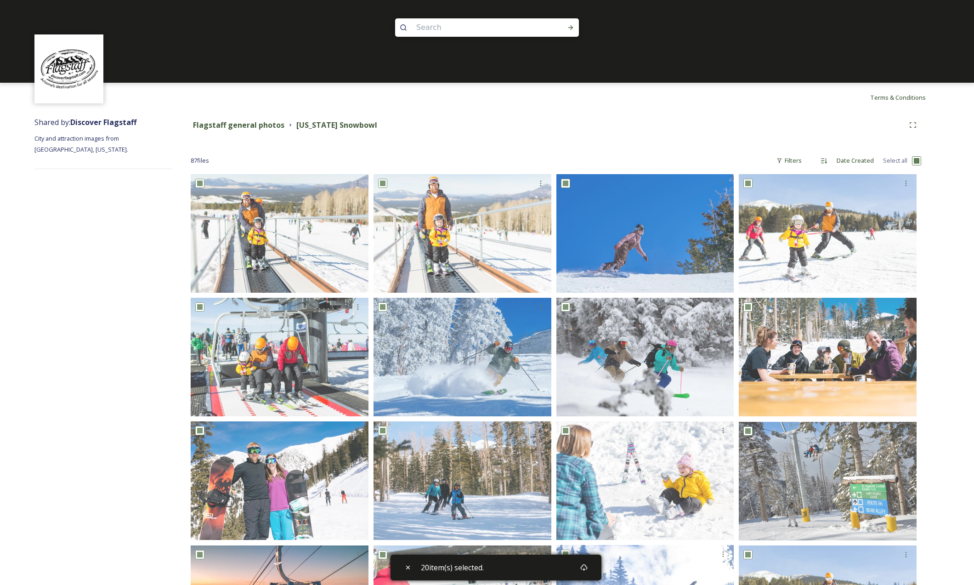
checkbox input "true"
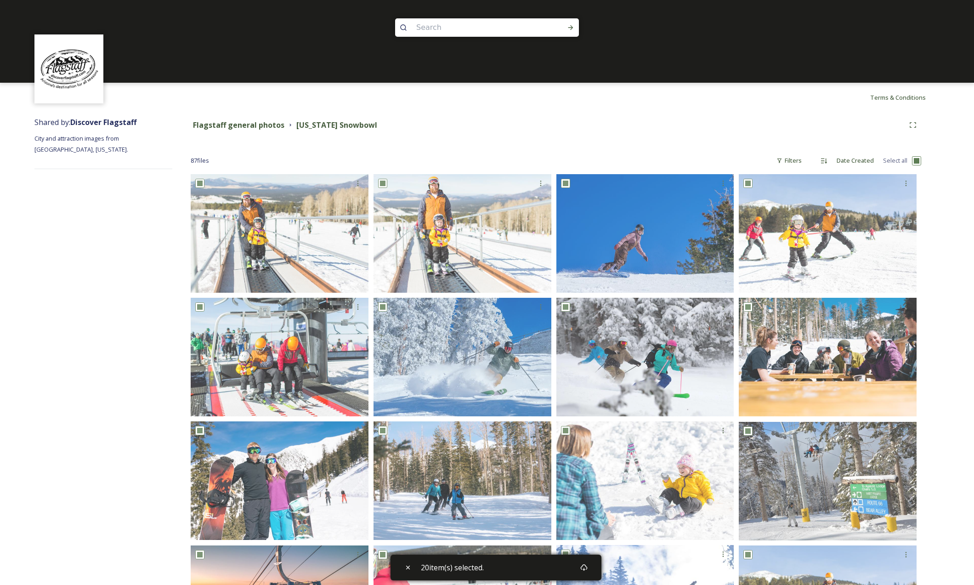
checkbox input "true"
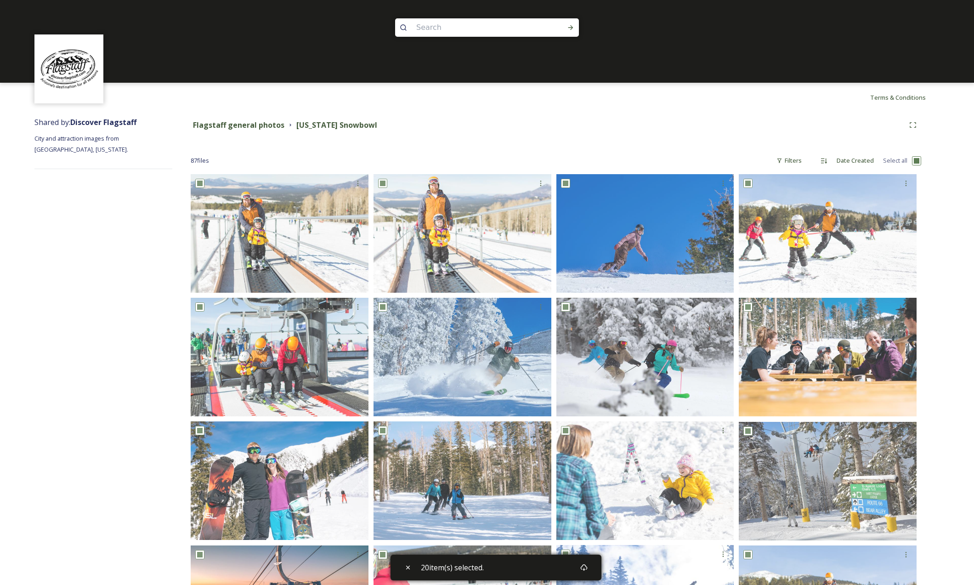
checkbox input "true"
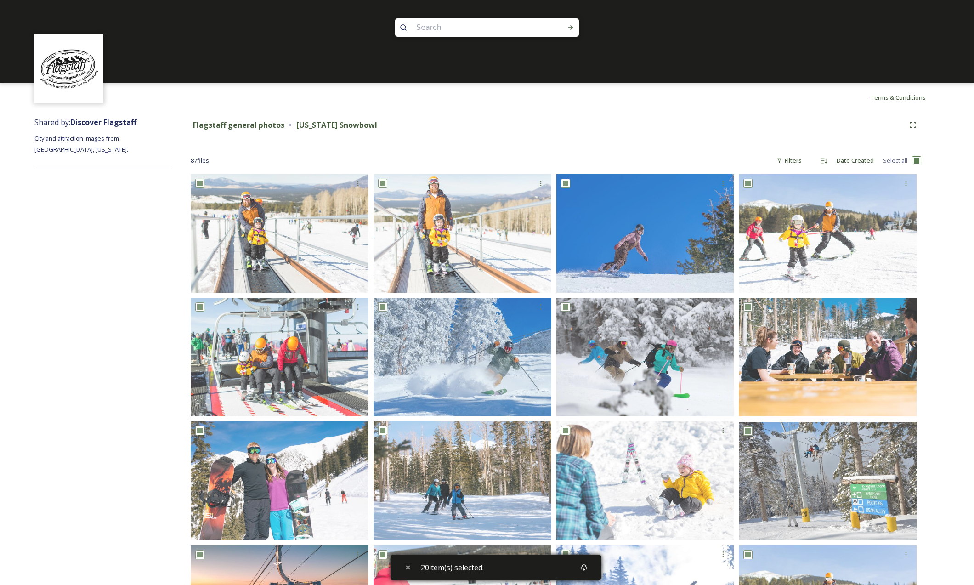
checkbox input "true"
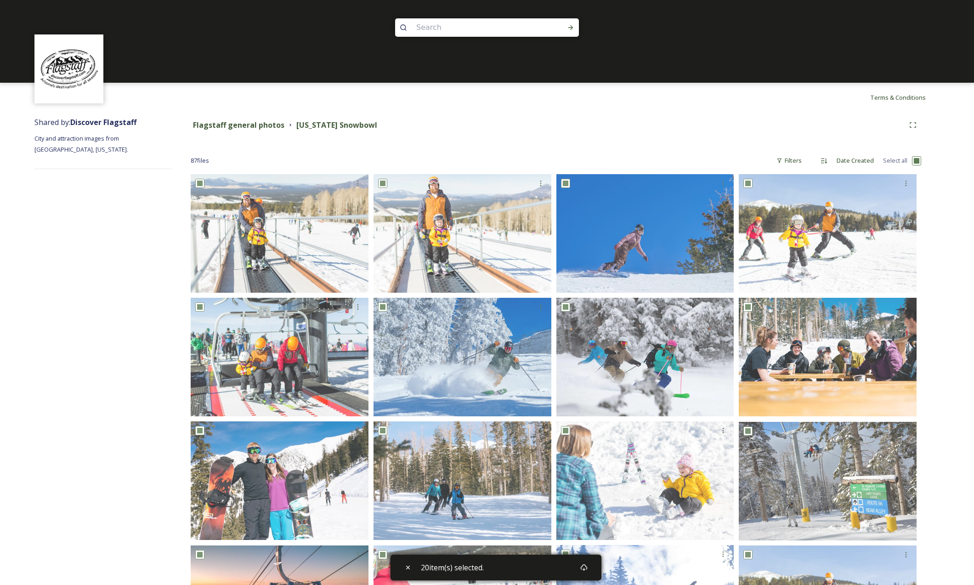
checkbox input "true"
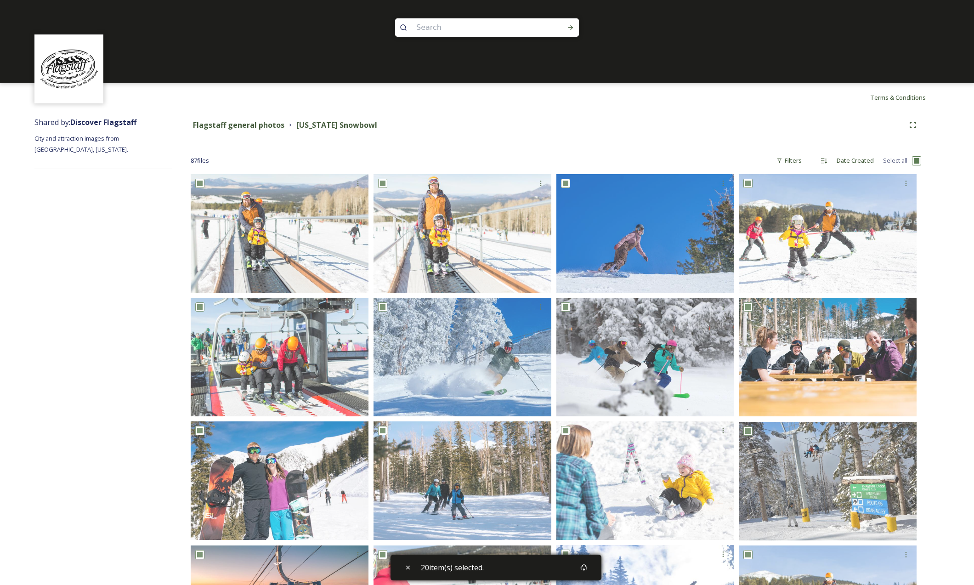
checkbox input "true"
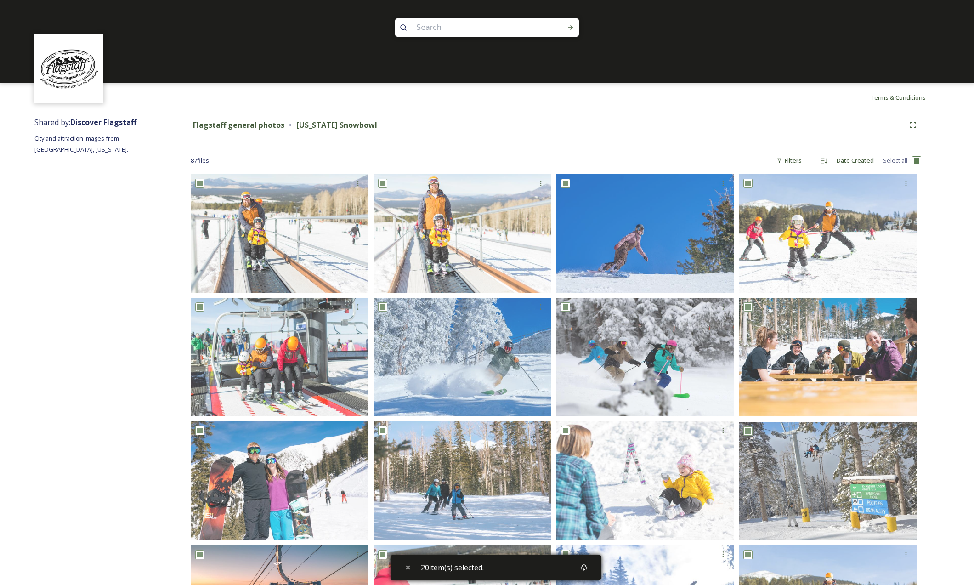
checkbox input "true"
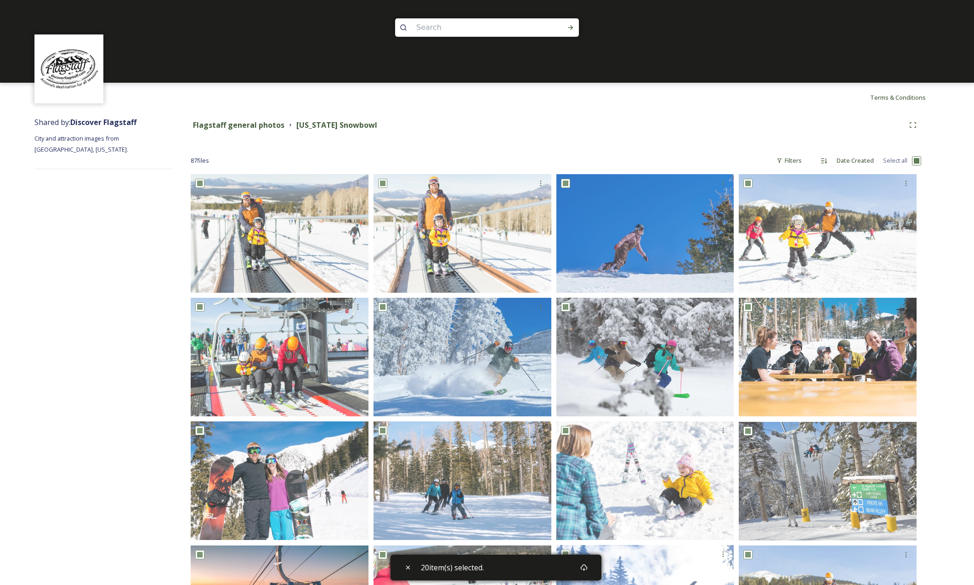
checkbox input "true"
click at [584, 569] on icon at bounding box center [584, 567] width 7 height 6
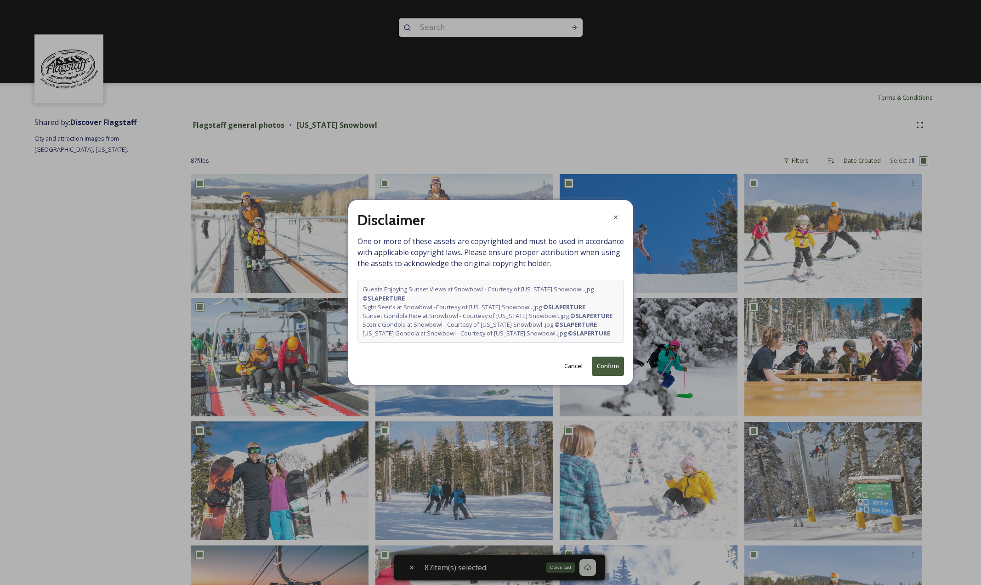
click at [606, 372] on button "Confirm" at bounding box center [608, 366] width 32 height 19
